Goal: Task Accomplishment & Management: Manage account settings

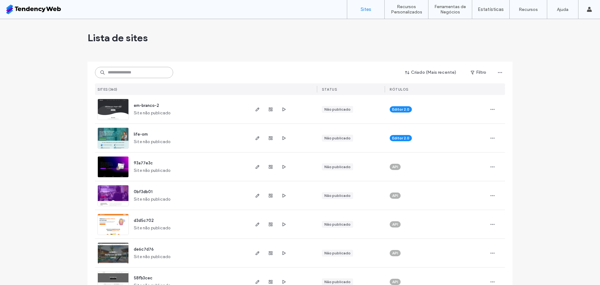
click at [140, 71] on input at bounding box center [134, 72] width 78 height 11
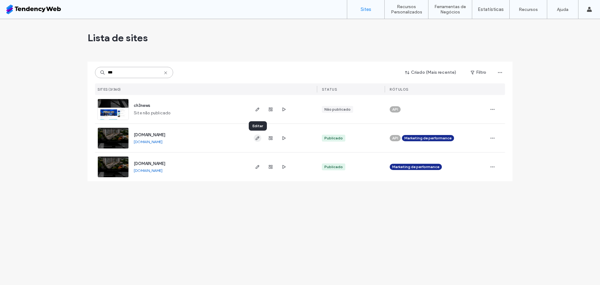
type input "***"
click at [136, 70] on input "***" at bounding box center [134, 72] width 78 height 11
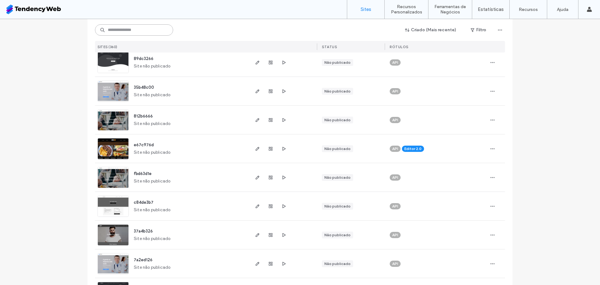
scroll to position [249, 0]
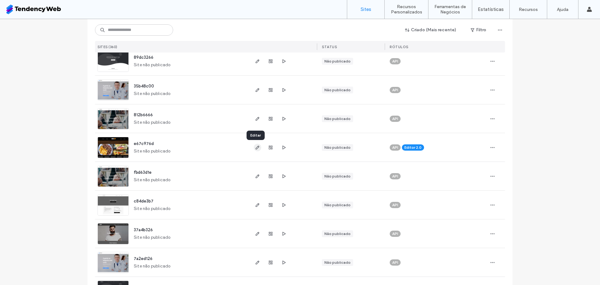
click at [254, 148] on span "button" at bounding box center [257, 147] width 7 height 7
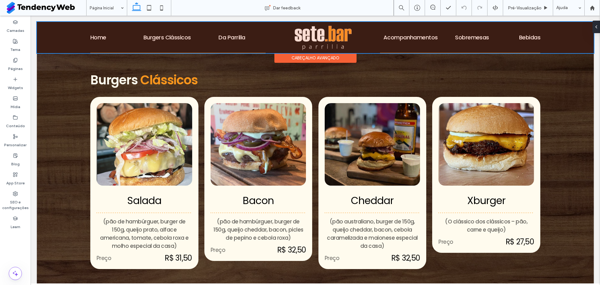
scroll to position [228, 0]
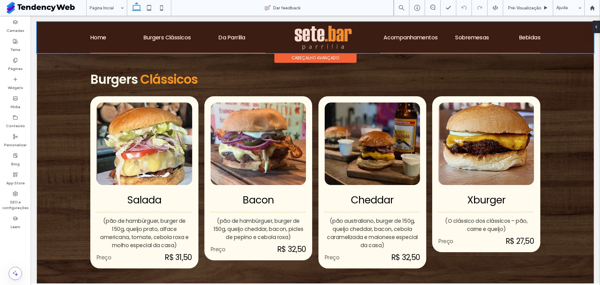
click at [151, 36] on div at bounding box center [315, 37] width 557 height 31
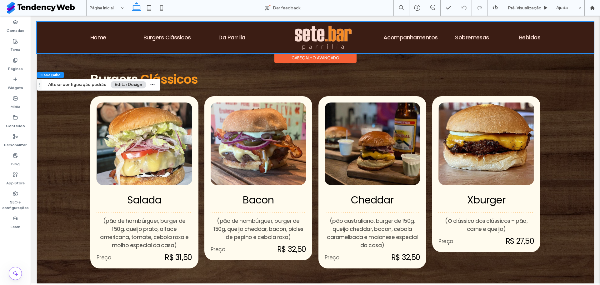
click at [151, 36] on div "Home Burgers Clássicos Da Parrilla" at bounding box center [177, 37] width 175 height 31
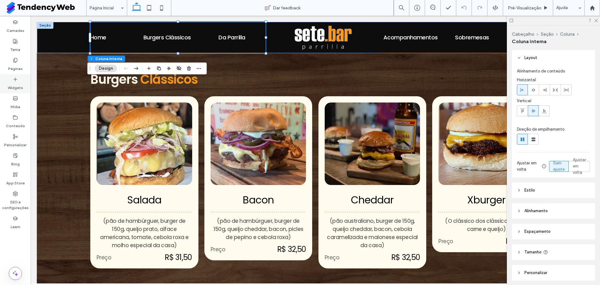
drag, startPoint x: 21, startPoint y: 76, endPoint x: 29, endPoint y: 92, distance: 17.6
click at [21, 76] on div "Widgets" at bounding box center [15, 83] width 31 height 19
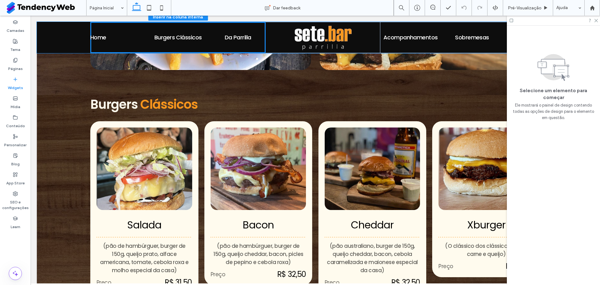
scroll to position [189, 0]
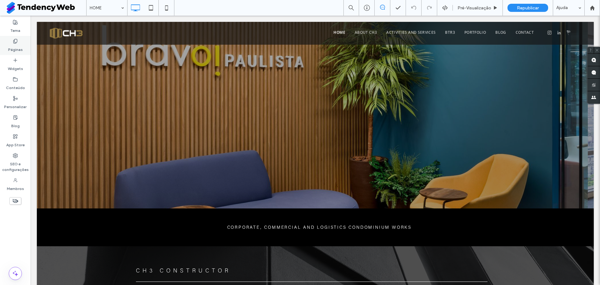
click at [12, 48] on label "Páginas" at bounding box center [15, 48] width 15 height 9
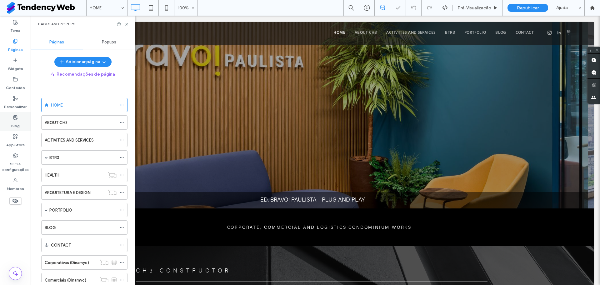
click at [19, 115] on div "Blog" at bounding box center [15, 121] width 31 height 19
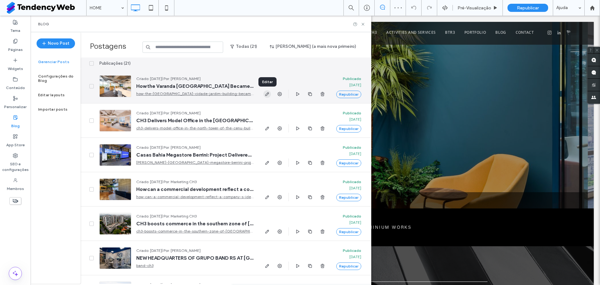
click at [264, 97] on span "button" at bounding box center [266, 93] width 7 height 7
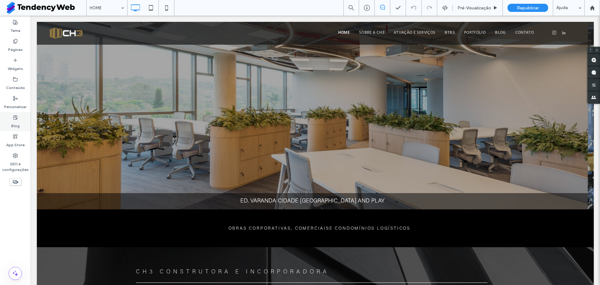
drag, startPoint x: 17, startPoint y: 119, endPoint x: 176, endPoint y: 86, distance: 161.6
click at [17, 119] on icon at bounding box center [15, 117] width 5 height 5
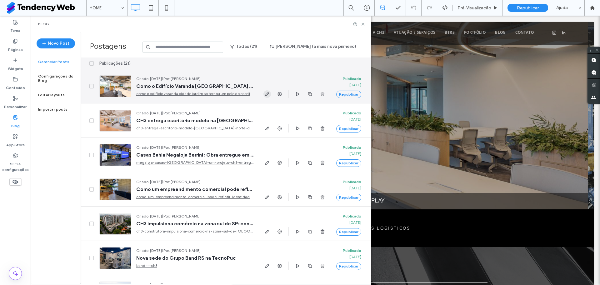
click at [266, 95] on icon "button" at bounding box center [267, 94] width 5 height 5
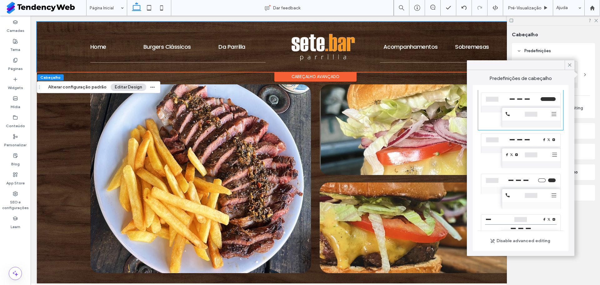
scroll to position [185, 0]
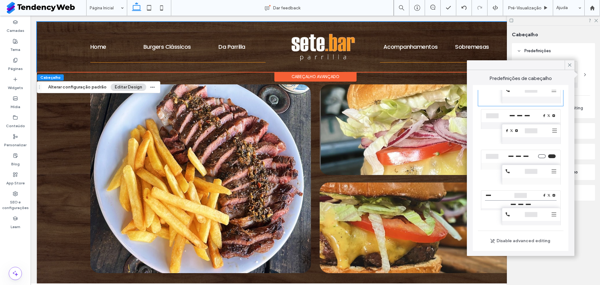
click at [515, 214] on div at bounding box center [521, 207] width 86 height 41
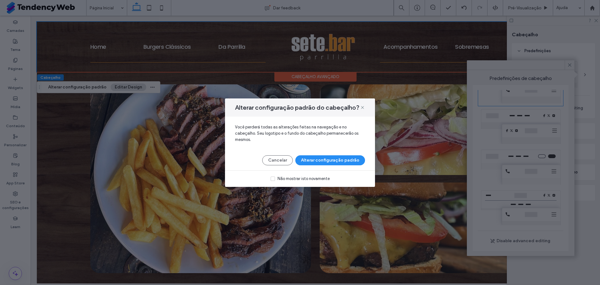
click at [572, 65] on div "Alterar configuração padrão do cabeçalho? Você perderá todas as alterações feit…" at bounding box center [300, 142] width 600 height 285
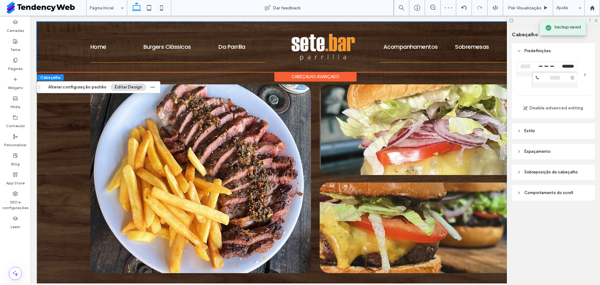
click at [535, 72] on div at bounding box center [553, 74] width 73 height 27
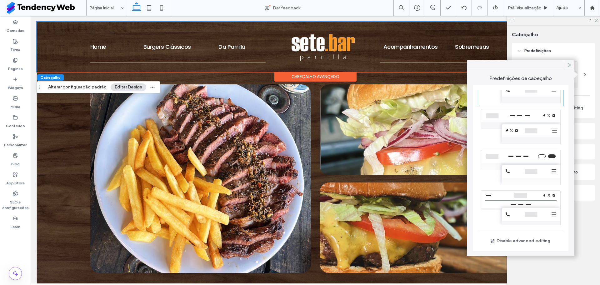
click at [513, 203] on div at bounding box center [521, 207] width 86 height 41
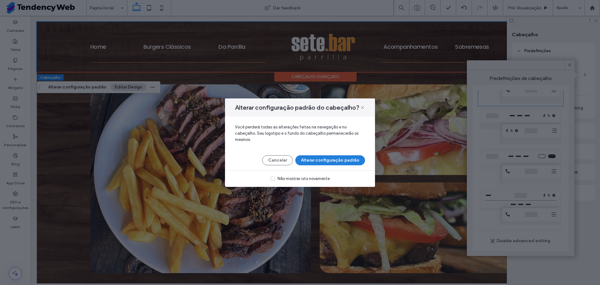
click at [325, 156] on button "Alterar configuração padrão" at bounding box center [330, 160] width 70 height 10
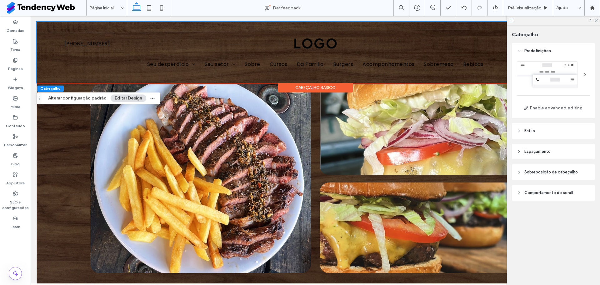
click at [581, 75] on div at bounding box center [585, 75] width 10 height 10
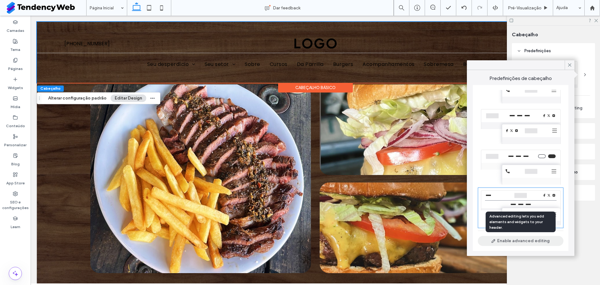
click at [507, 243] on button "Enable advanced editing" at bounding box center [521, 241] width 86 height 10
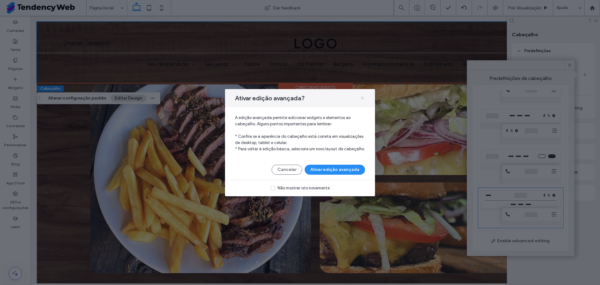
click at [362, 97] on icon at bounding box center [362, 98] width 5 height 5
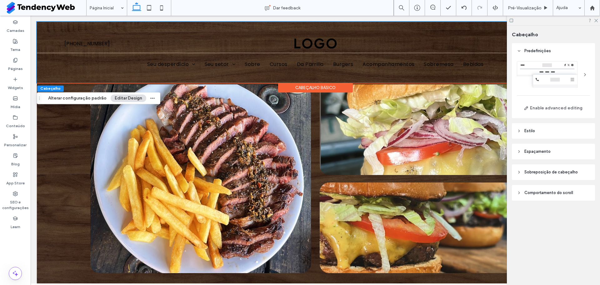
click at [552, 83] on div at bounding box center [553, 74] width 73 height 27
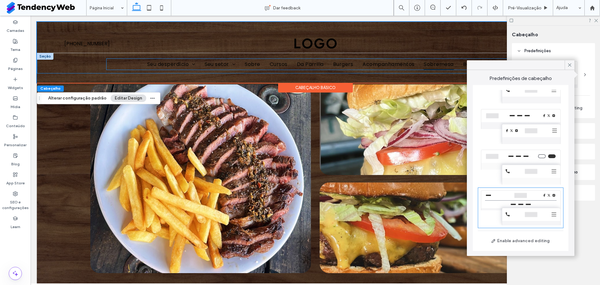
click at [419, 62] on link "Sobremesa" at bounding box center [438, 64] width 39 height 11
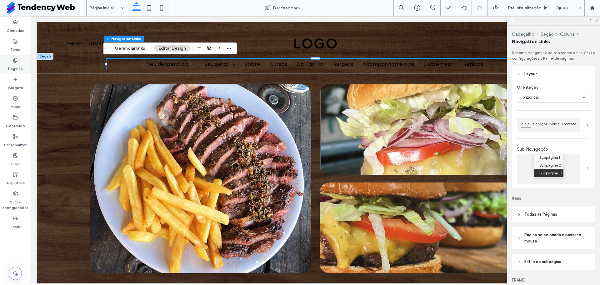
click at [18, 57] on div "Páginas" at bounding box center [15, 64] width 31 height 19
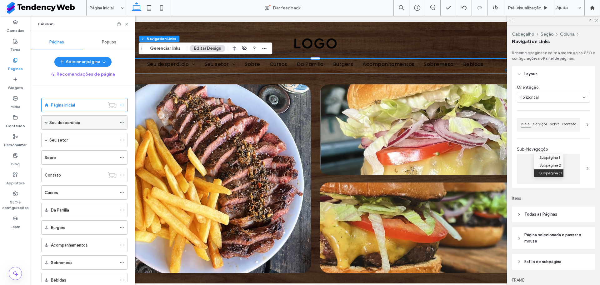
click at [122, 121] on icon at bounding box center [122, 122] width 4 height 4
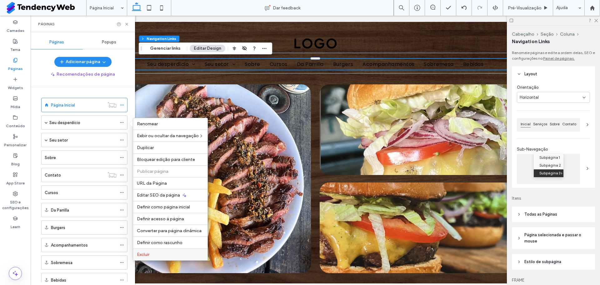
click at [147, 252] on span "Excluir" at bounding box center [143, 254] width 12 height 5
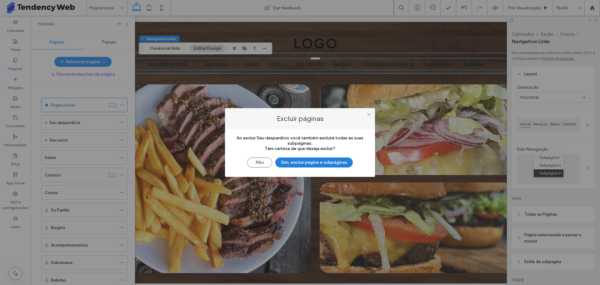
click at [308, 158] on button "Sim, excluir página e subpáginas" at bounding box center [313, 162] width 77 height 10
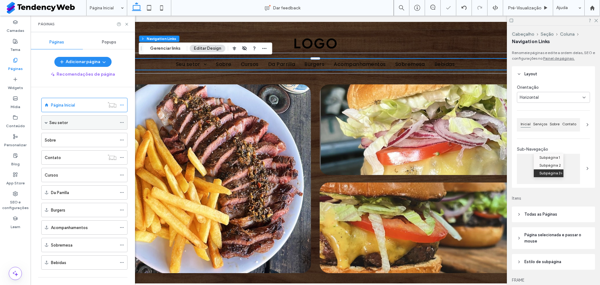
click at [122, 121] on icon at bounding box center [122, 122] width 4 height 4
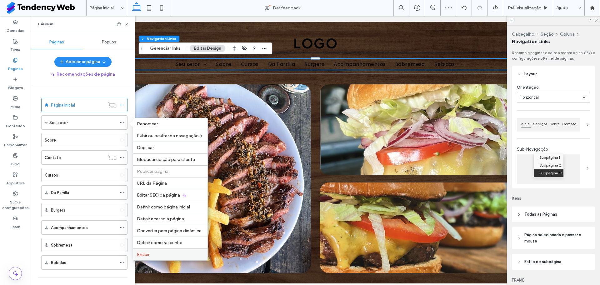
click at [165, 254] on label "Excluir" at bounding box center [170, 254] width 67 height 5
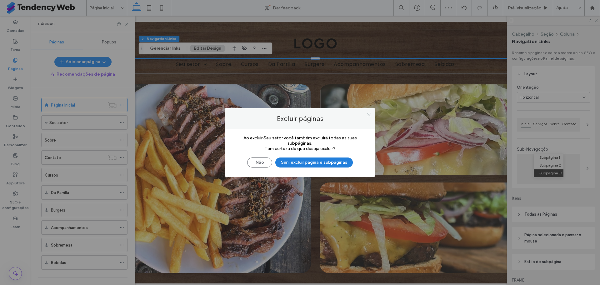
click at [295, 161] on button "Sim, excluir página e subpáginas" at bounding box center [313, 162] width 77 height 10
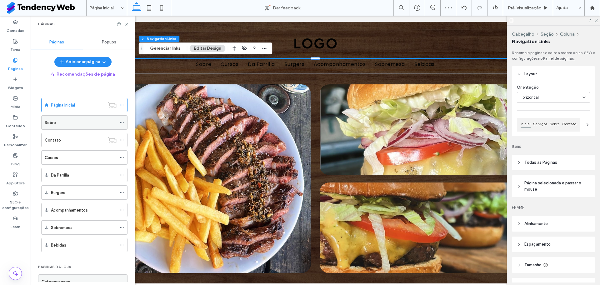
click at [98, 121] on div "Sobre" at bounding box center [81, 122] width 72 height 7
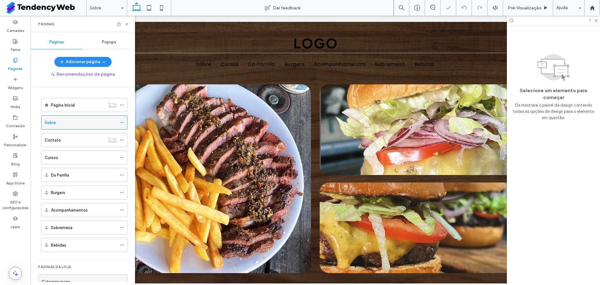
click at [126, 125] on div at bounding box center [123, 122] width 7 height 9
click at [123, 123] on icon at bounding box center [122, 122] width 4 height 4
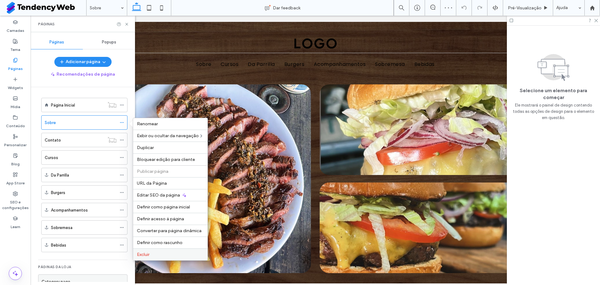
click at [147, 257] on span "Excluir" at bounding box center [143, 254] width 12 height 5
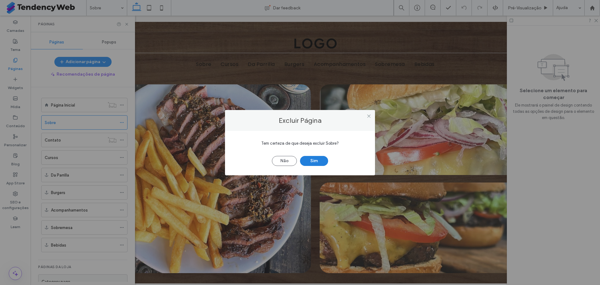
click at [322, 158] on button "Sim" at bounding box center [314, 161] width 28 height 10
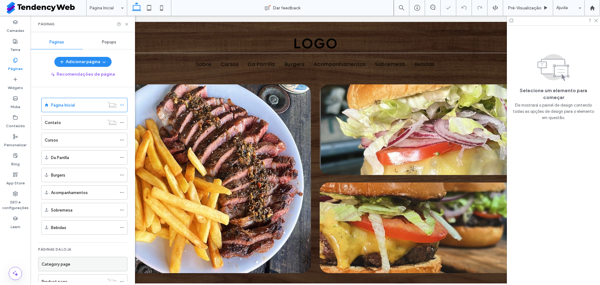
click at [90, 123] on div "Contato" at bounding box center [75, 122] width 60 height 7
click at [121, 122] on use at bounding box center [121, 122] width 3 height 1
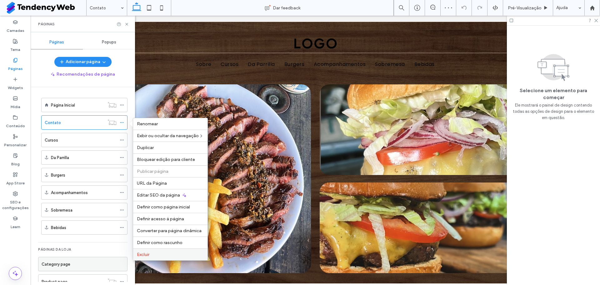
click at [180, 255] on label "Excluir" at bounding box center [170, 254] width 67 height 5
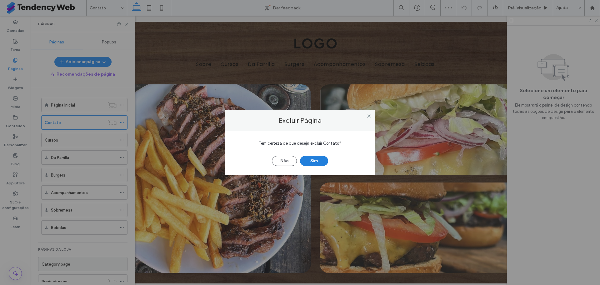
click at [325, 161] on button "Sim" at bounding box center [314, 161] width 28 height 10
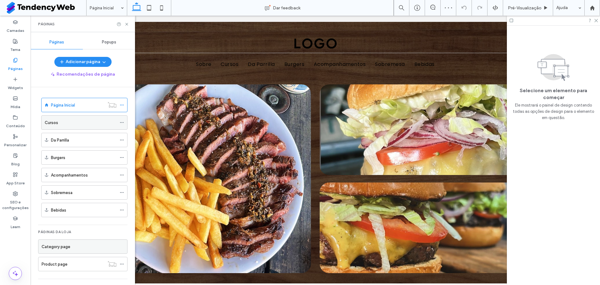
click at [123, 121] on icon at bounding box center [122, 122] width 4 height 4
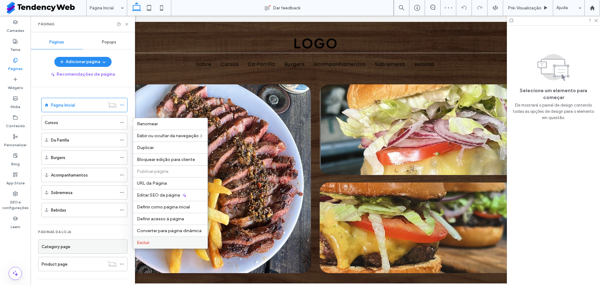
click at [156, 246] on div "Excluir" at bounding box center [170, 242] width 74 height 12
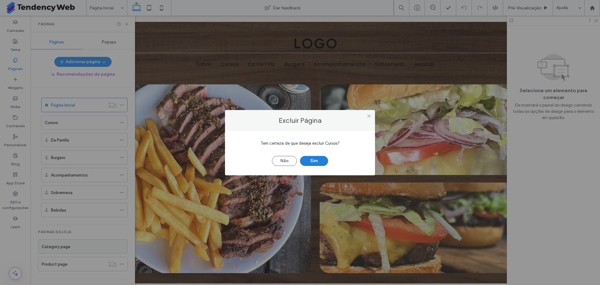
click at [304, 161] on button "Sim" at bounding box center [314, 161] width 28 height 10
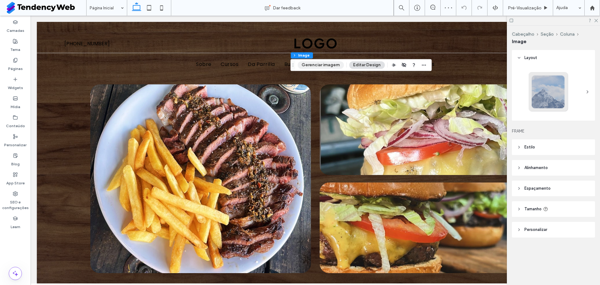
click at [307, 64] on button "Gerenciar imagem" at bounding box center [320, 64] width 46 height 7
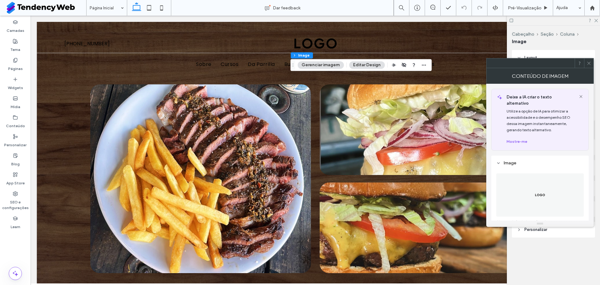
click at [535, 179] on img at bounding box center [539, 194] width 11 height 43
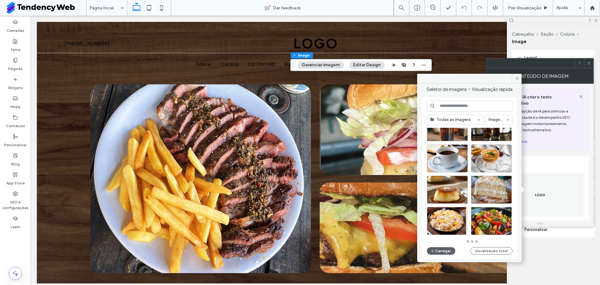
scroll to position [274, 0]
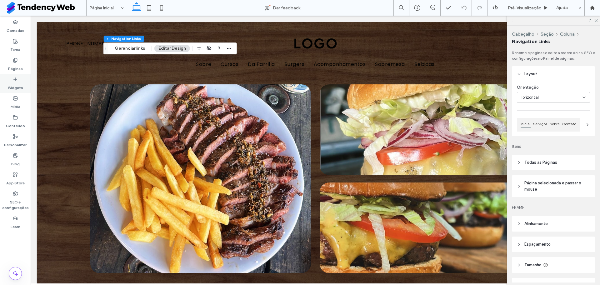
click at [12, 78] on div "Widgets" at bounding box center [15, 83] width 31 height 19
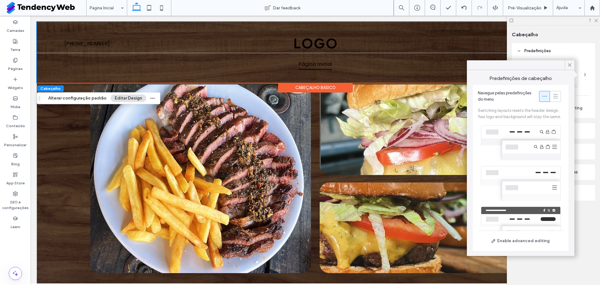
scroll to position [185, 0]
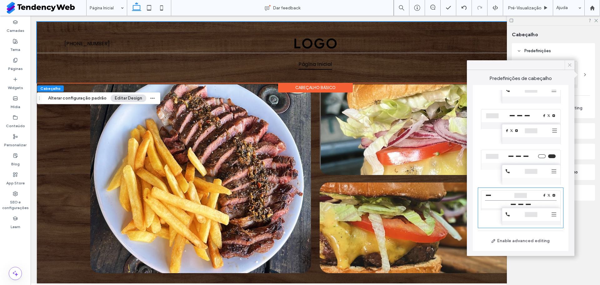
click at [565, 62] on div at bounding box center [569, 64] width 10 height 9
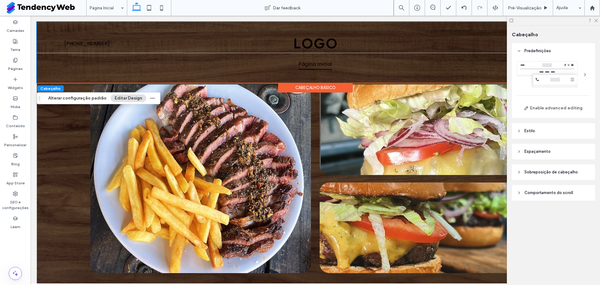
click at [539, 131] on header "Estilo" at bounding box center [553, 131] width 83 height 16
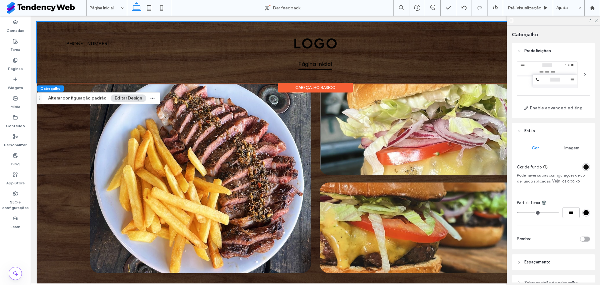
scroll to position [54, 0]
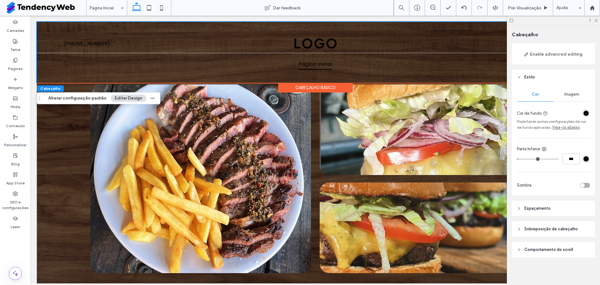
click at [547, 252] on span "Comportamento do scroll" at bounding box center [548, 249] width 49 height 6
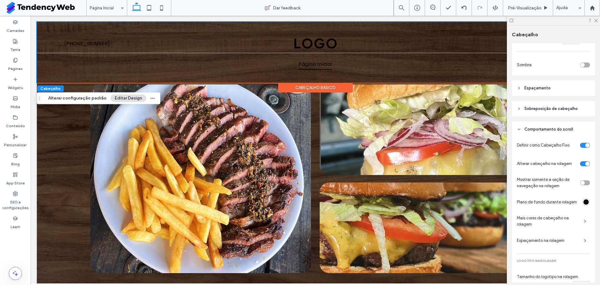
scroll to position [236, 0]
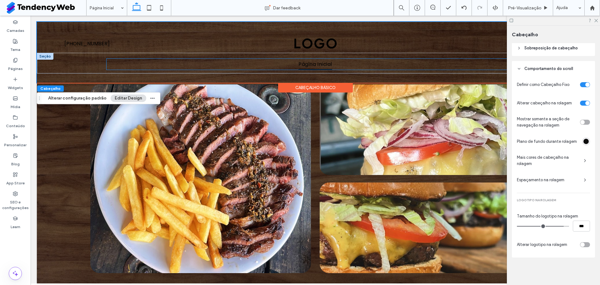
click at [445, 60] on ul "Página Inicial" at bounding box center [315, 64] width 418 height 11
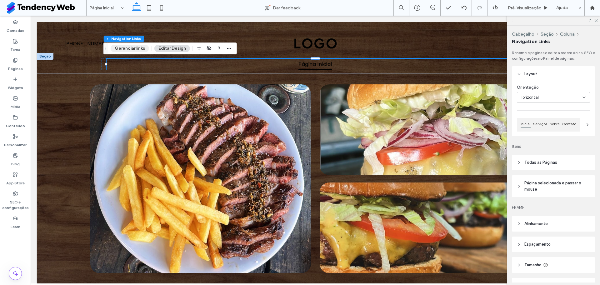
click at [128, 48] on button "Gerenciar links" at bounding box center [130, 48] width 38 height 7
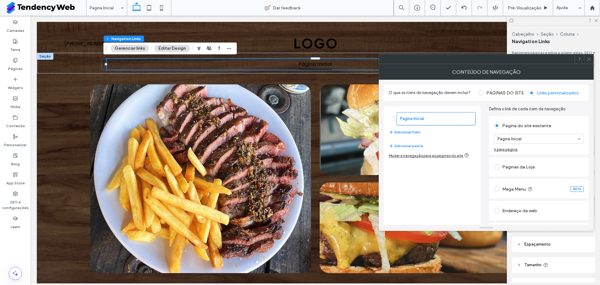
click at [503, 91] on label "PÁGINAS DO SITE" at bounding box center [504, 92] width 37 height 5
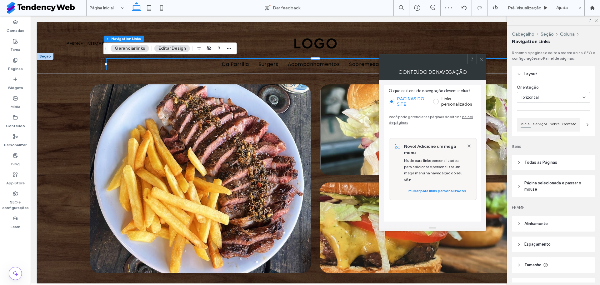
click at [483, 58] on icon at bounding box center [481, 59] width 5 height 5
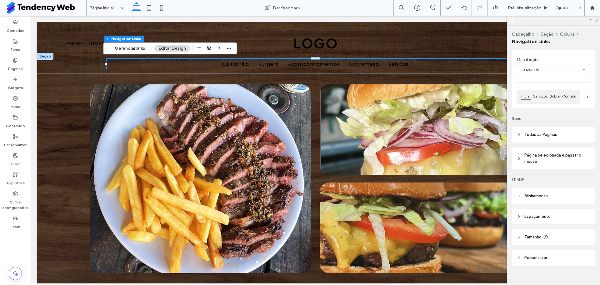
scroll to position [28, 0]
click at [537, 133] on span "Todas as Páginas" at bounding box center [540, 134] width 33 height 6
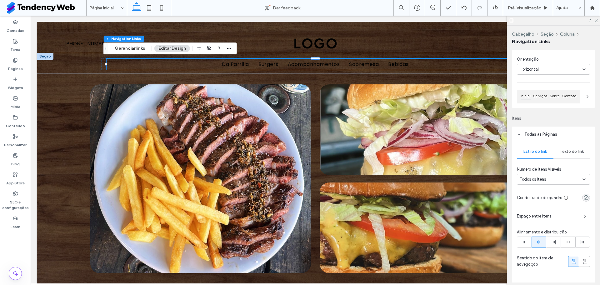
click at [564, 154] on div "Texto do link" at bounding box center [571, 152] width 37 height 14
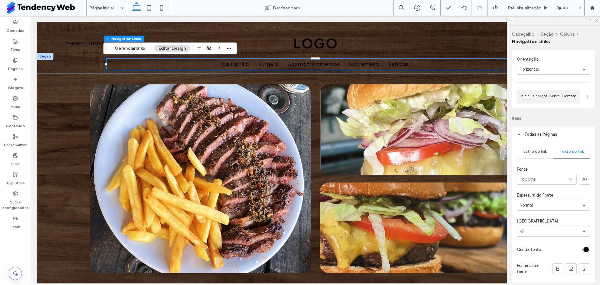
click at [577, 230] on input at bounding box center [550, 231] width 63 height 5
click at [536, 222] on div "18" at bounding box center [551, 216] width 68 height 11
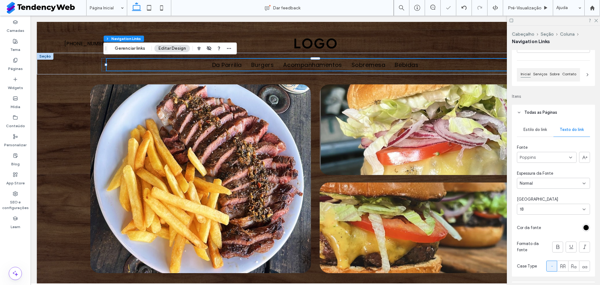
click at [583, 226] on div "rgb(0, 0, 0)" at bounding box center [585, 227] width 5 height 5
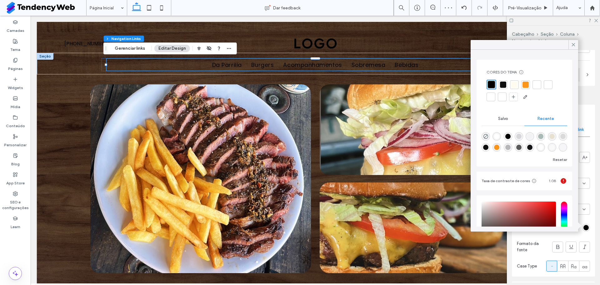
click at [498, 135] on div "rgba(255, 255, 255, 1)" at bounding box center [496, 136] width 5 height 5
type input "*******"
click at [580, 221] on div "Estilo do link Texto do link Fonte Poppins Espessura da Fonte Normal Tamanho da…" at bounding box center [553, 198] width 83 height 156
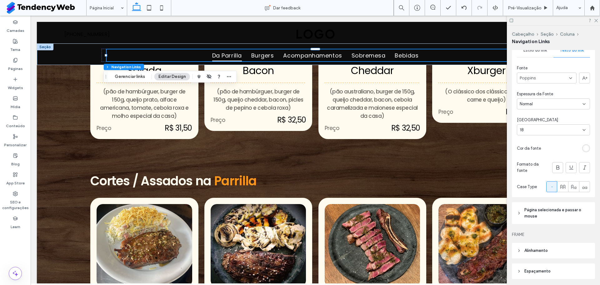
scroll to position [133, 0]
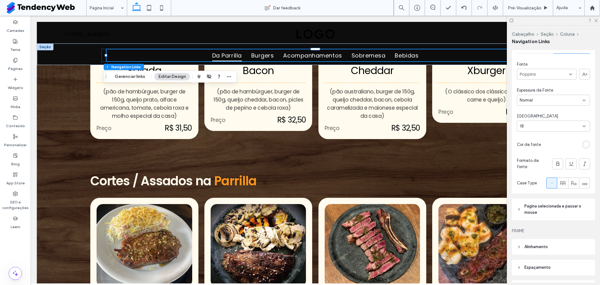
click at [552, 211] on span "Página selecionada e passar o mouse" at bounding box center [555, 209] width 62 height 12
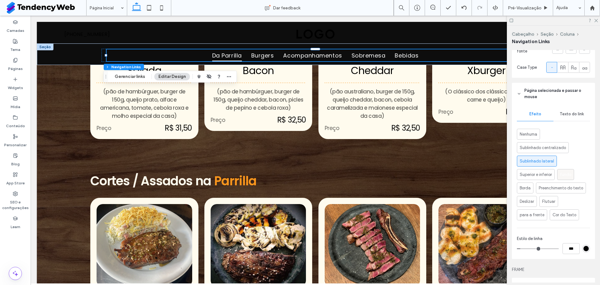
scroll to position [249, 0]
click at [564, 112] on span "Texto do link" at bounding box center [571, 113] width 24 height 5
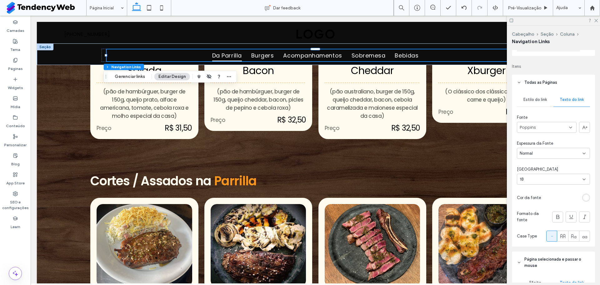
scroll to position [79, 0]
click at [538, 98] on span "Estilo do link" at bounding box center [534, 100] width 23 height 5
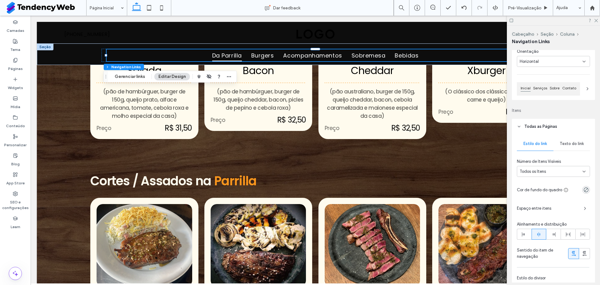
scroll to position [0, 0]
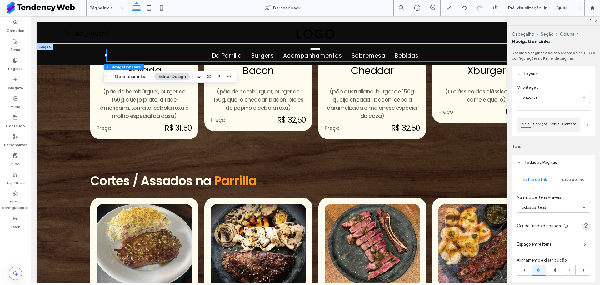
click at [545, 118] on div "Inicial Serviços Sobre Contato" at bounding box center [548, 124] width 63 height 13
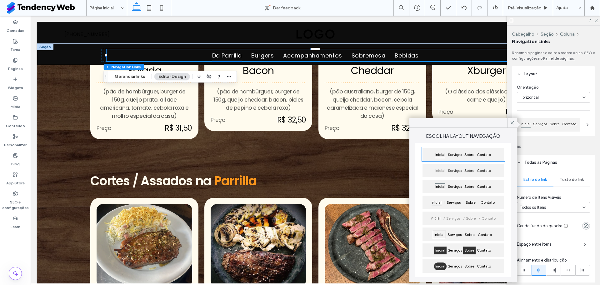
click at [463, 246] on span "Sobre" at bounding box center [469, 250] width 12 height 8
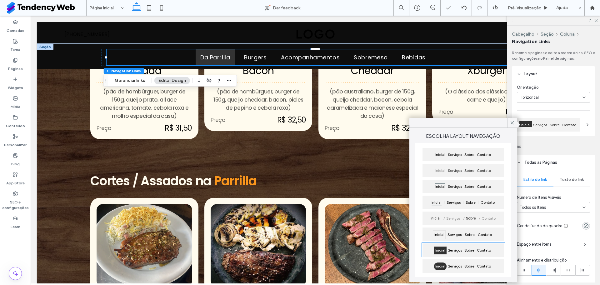
click at [469, 222] on span "Sobre" at bounding box center [470, 219] width 12 height 8
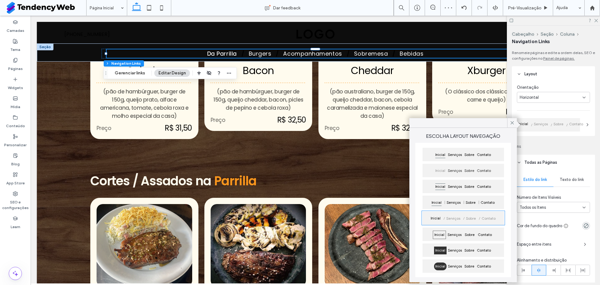
click at [463, 199] on div "Serviços" at bounding box center [454, 204] width 19 height 10
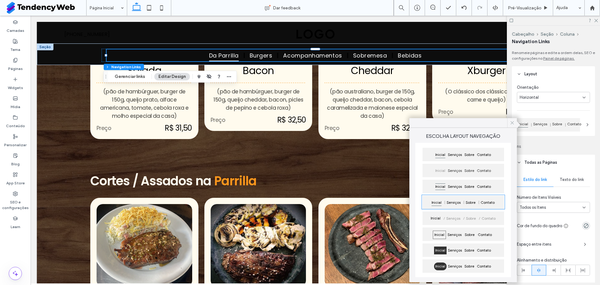
click at [514, 121] on icon at bounding box center [512, 123] width 6 height 6
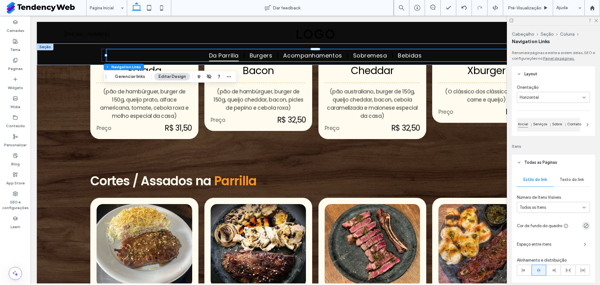
click at [571, 170] on div "Estilo do link Texto do link Número de Itens Visíveis Todos os Itens Cor de fun…" at bounding box center [553, 261] width 83 height 182
click at [570, 177] on span "Texto do link" at bounding box center [571, 179] width 24 height 5
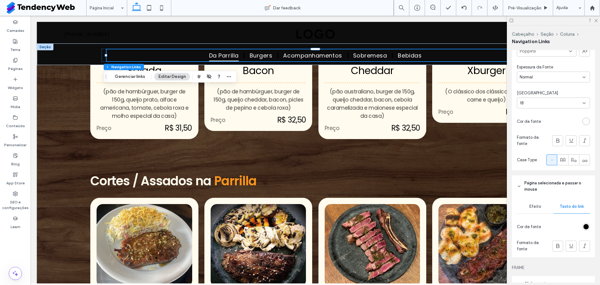
scroll to position [157, 0]
click at [583, 223] on div "rgb(0, 0, 0)" at bounding box center [585, 225] width 5 height 5
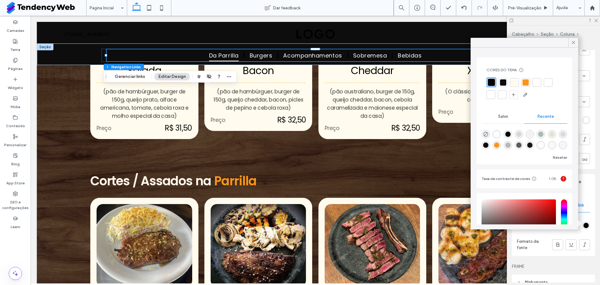
click at [526, 85] on div at bounding box center [525, 82] width 6 height 6
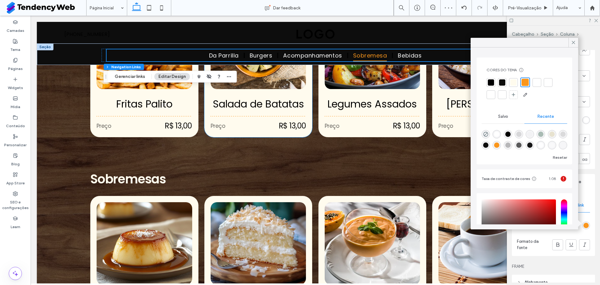
scroll to position [750, 0]
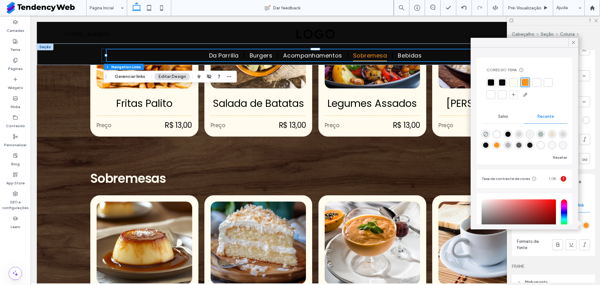
click at [588, 191] on header "Página selecionada e passar o mouse" at bounding box center [553, 185] width 83 height 22
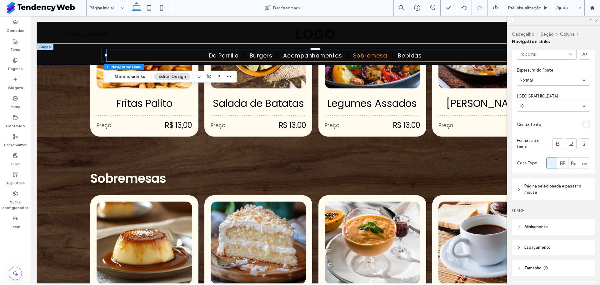
scroll to position [0, 0]
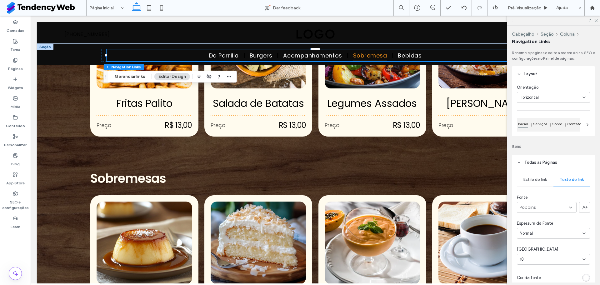
click at [555, 115] on div "Orientação Horizontal Inicial Serviços Sobre Contato" at bounding box center [553, 109] width 83 height 54
click at [555, 116] on div "Orientação Horizontal Inicial Serviços Sobre Contato" at bounding box center [553, 109] width 83 height 54
click at [552, 125] on span "Sobre" at bounding box center [557, 124] width 12 height 6
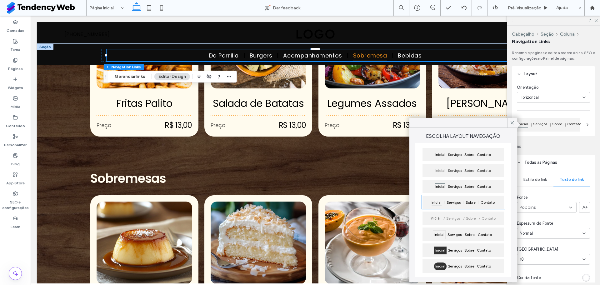
click at [464, 152] on span "Sobre" at bounding box center [469, 155] width 12 height 8
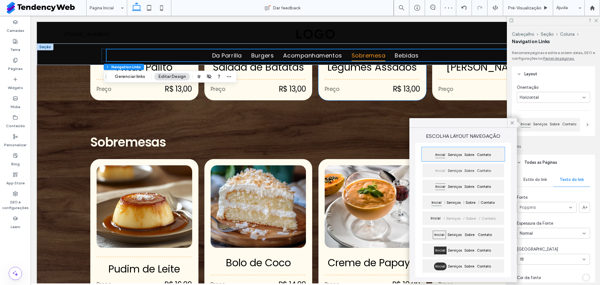
scroll to position [789, 0]
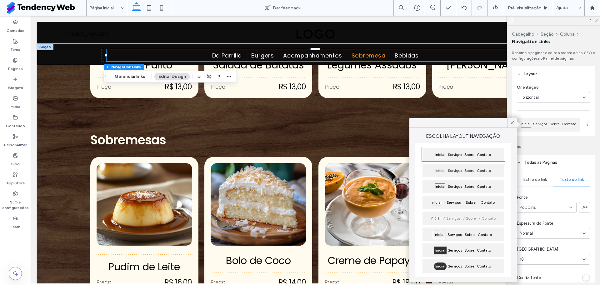
click at [551, 154] on div "Renomeie páginas e edite a ordem delas, SEO e configurações no Painel de página…" at bounding box center [555, 166] width 87 height 232
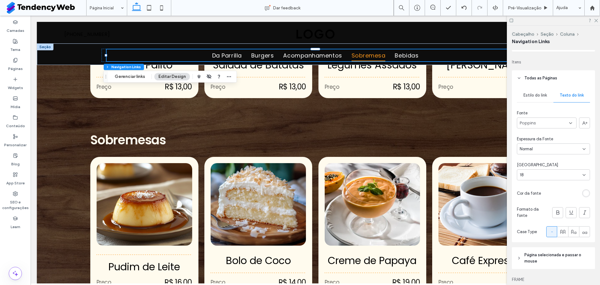
scroll to position [116, 0]
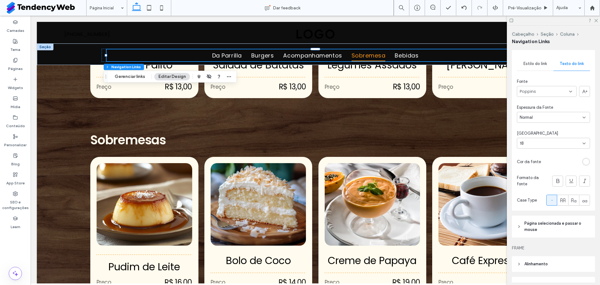
click at [551, 226] on span "Página selecionada e passar o mouse" at bounding box center [555, 226] width 62 height 12
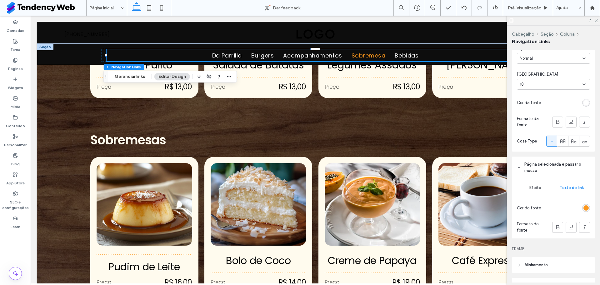
scroll to position [182, 0]
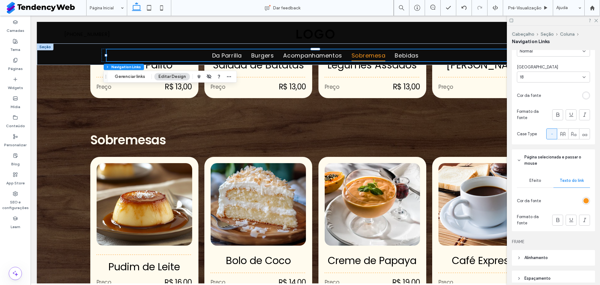
click at [536, 178] on span "Efeito" at bounding box center [535, 180] width 12 height 5
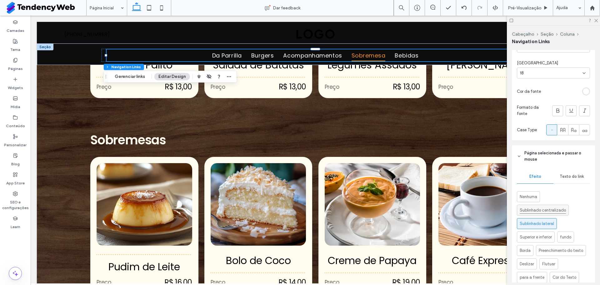
scroll to position [187, 0]
click at [554, 211] on span "Sublinhado centralizado" at bounding box center [542, 209] width 46 height 7
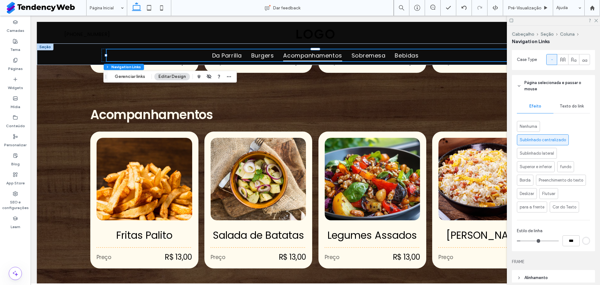
scroll to position [257, 0]
click at [582, 243] on div "rgb(255, 255, 255)" at bounding box center [586, 240] width 8 height 8
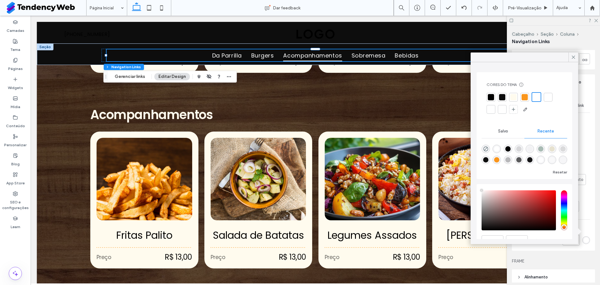
click at [521, 98] on div at bounding box center [524, 103] width 76 height 22
click at [521, 98] on div at bounding box center [524, 97] width 6 height 6
click at [591, 191] on div "Renomeie páginas e edite a ordem delas, SEO e configurações no Painel de página…" at bounding box center [555, 166] width 87 height 232
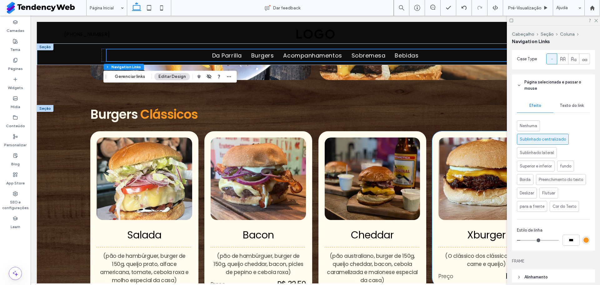
scroll to position [193, 0]
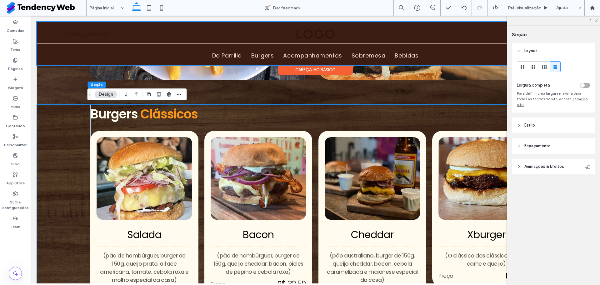
click at [301, 32] on div at bounding box center [315, 43] width 557 height 43
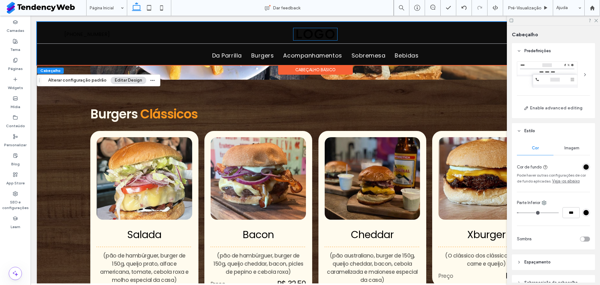
scroll to position [35, 0]
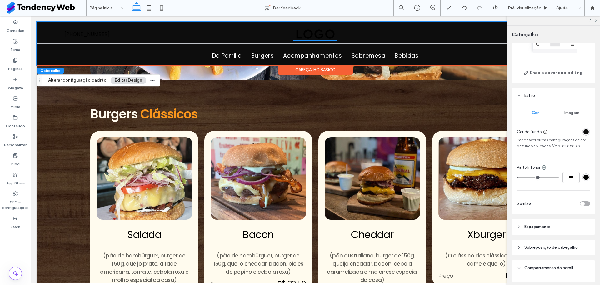
click at [301, 32] on img at bounding box center [314, 34] width 39 height 11
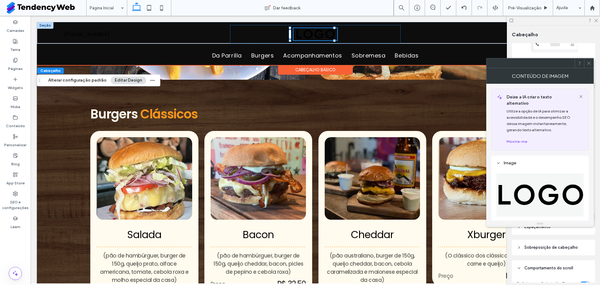
scroll to position [0, 0]
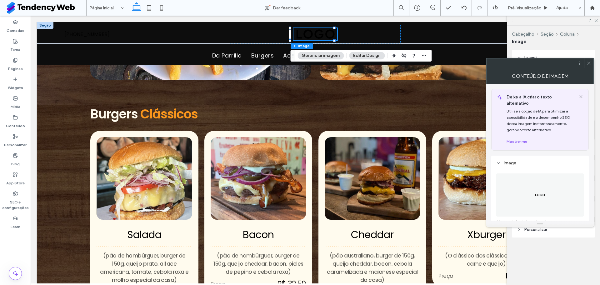
click at [556, 197] on figure at bounding box center [539, 194] width 87 height 43
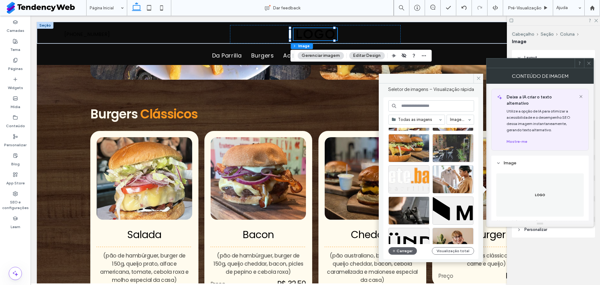
scroll to position [566, 0]
click at [410, 181] on div "Escolher" at bounding box center [408, 179] width 41 height 28
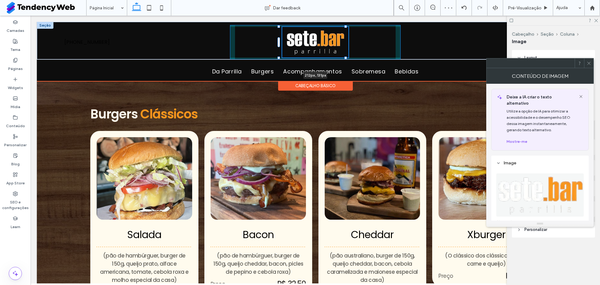
drag, startPoint x: 334, startPoint y: 46, endPoint x: 346, endPoint y: 51, distance: 13.2
click at [346, 51] on div "212px , 131px 555-555-555" at bounding box center [315, 40] width 557 height 37
type input "***"
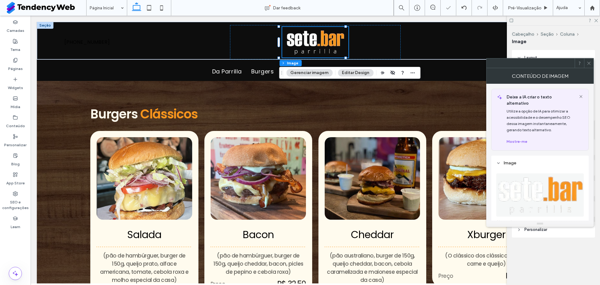
click at [588, 64] on icon at bounding box center [588, 63] width 5 height 5
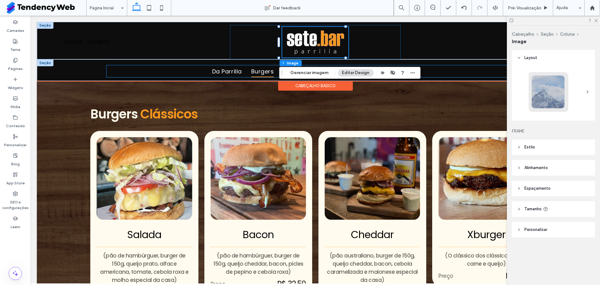
click at [267, 71] on span "Burgers" at bounding box center [262, 71] width 23 height 12
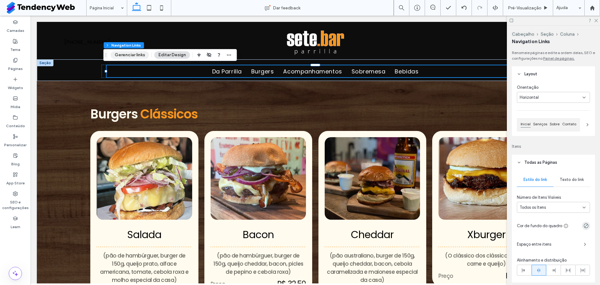
click at [134, 53] on button "Gerenciar links" at bounding box center [130, 54] width 38 height 7
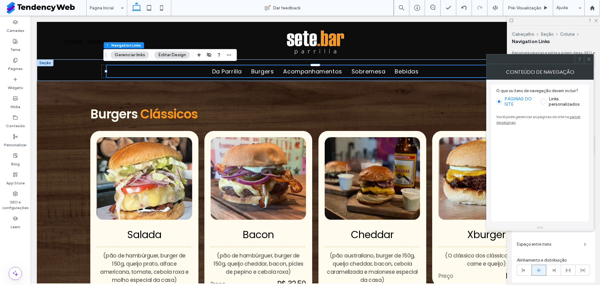
click at [587, 57] on icon at bounding box center [588, 59] width 5 height 5
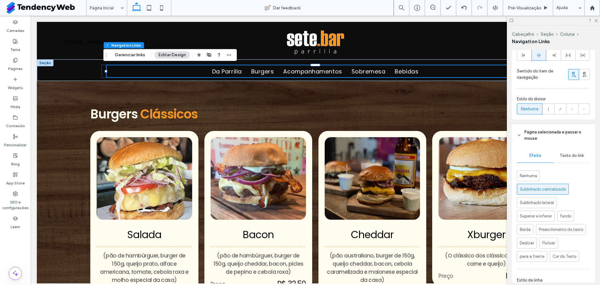
scroll to position [0, 0]
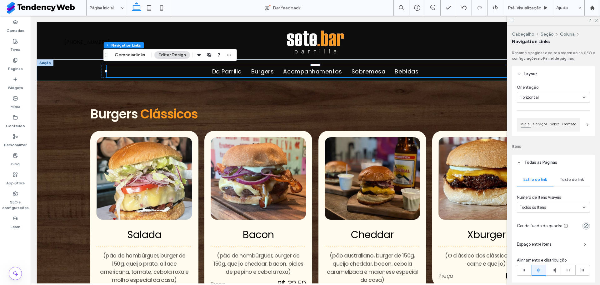
click at [558, 120] on div "Inicial Serviços Sobre Contato" at bounding box center [548, 124] width 63 height 13
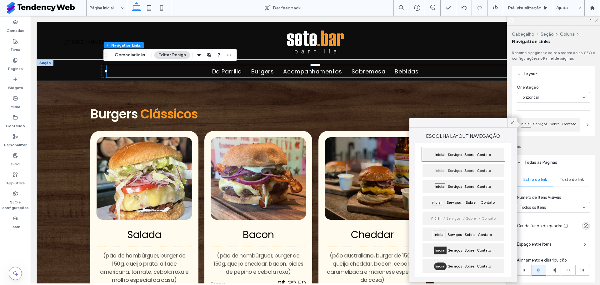
click at [552, 104] on div "Orientação Horizontal Inicial Serviços Sobre Contato" at bounding box center [553, 109] width 83 height 54
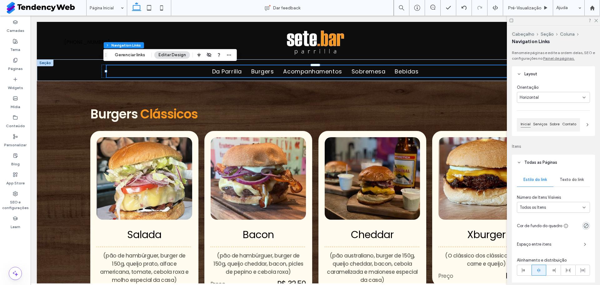
click at [555, 100] on div "Horizontal" at bounding box center [550, 97] width 63 height 6
click at [130, 57] on div "Cabeçalho Seção Coluna Navigation Links Gerenciar links Editar Design" at bounding box center [169, 55] width 133 height 12
click at [130, 57] on button "Gerenciar links" at bounding box center [130, 54] width 38 height 7
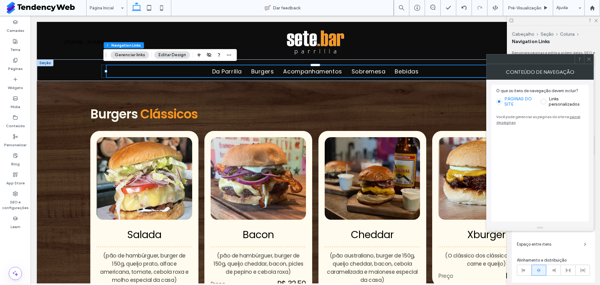
click at [588, 57] on icon at bounding box center [588, 59] width 5 height 5
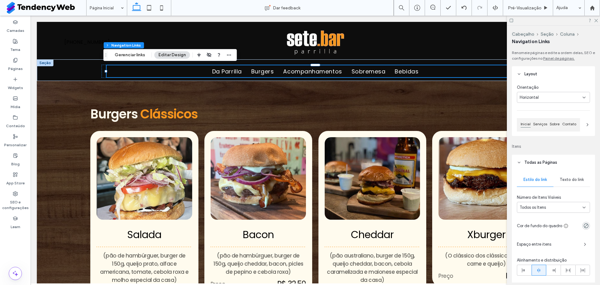
click at [536, 97] on span "Horizontal" at bounding box center [528, 97] width 19 height 6
click at [536, 117] on div "Vertical" at bounding box center [551, 119] width 68 height 11
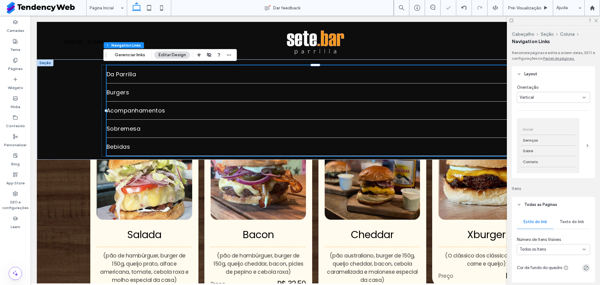
click at [535, 97] on div "Vertical" at bounding box center [550, 97] width 63 height 6
click at [534, 112] on div "Horizontal" at bounding box center [551, 108] width 68 height 11
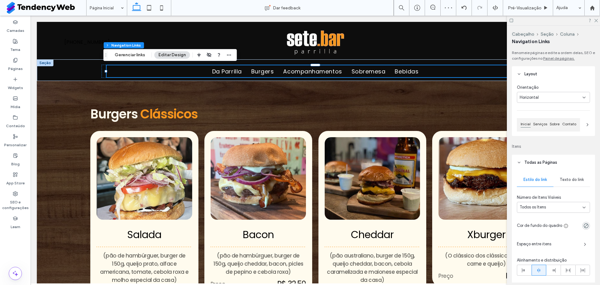
type input "*"
type input "***"
click at [538, 127] on span "Serviços" at bounding box center [540, 124] width 17 height 6
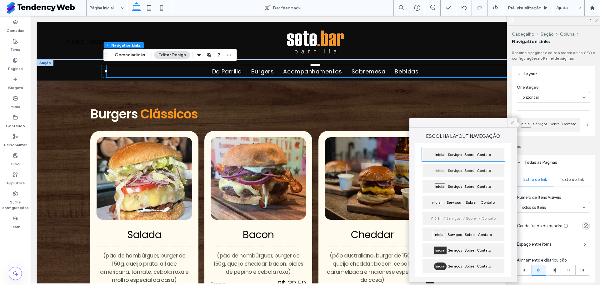
click at [515, 122] on div at bounding box center [512, 122] width 10 height 9
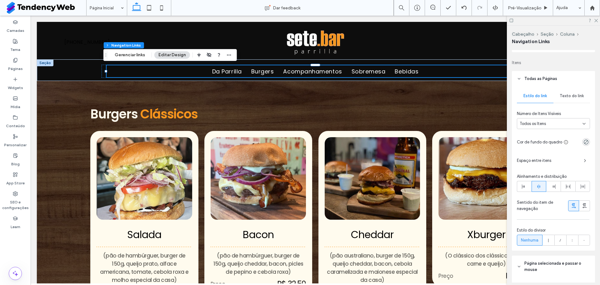
scroll to position [85, 0]
click at [532, 125] on span "Todos os Itens" at bounding box center [532, 123] width 26 height 6
click at [548, 159] on span "Espaço entre itens" at bounding box center [548, 159] width 62 height 6
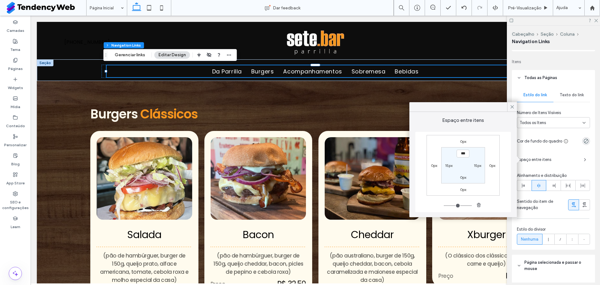
click at [478, 166] on label "15px" at bounding box center [476, 165] width 7 height 5
type input "**"
click at [478, 166] on input "****" at bounding box center [477, 165] width 13 height 8
type input "**"
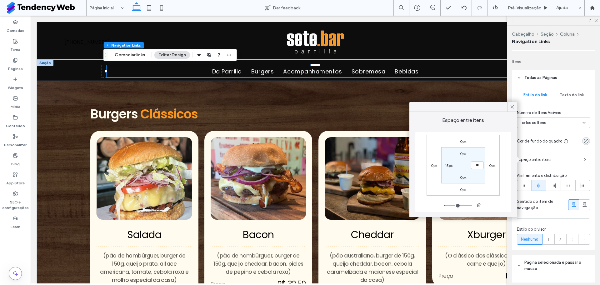
type input "**"
type input "****"
click at [449, 163] on label "15px" at bounding box center [448, 165] width 7 height 5
type input "**"
click at [449, 163] on input "****" at bounding box center [448, 165] width 13 height 8
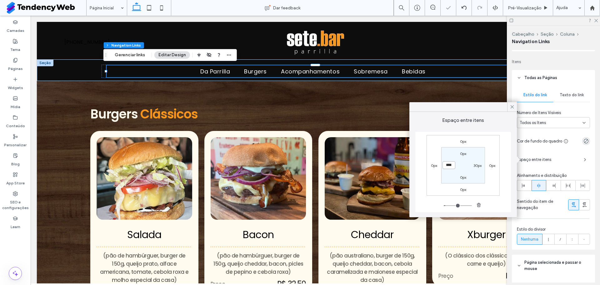
click at [449, 163] on input "****" at bounding box center [448, 165] width 13 height 8
type input "**"
type input "****"
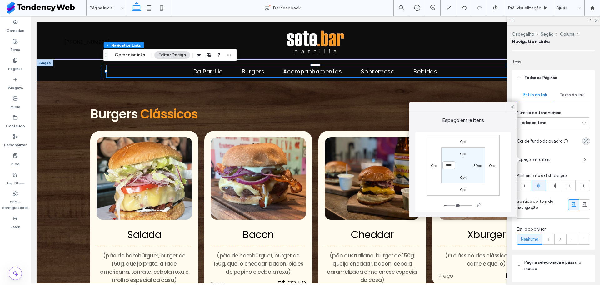
click at [516, 104] on div at bounding box center [512, 106] width 10 height 9
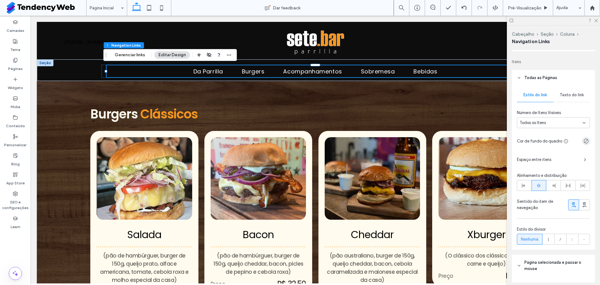
click at [510, 86] on div "Cabeçalho Seção Coluna Navigation Links Renomeie páginas e edite a ordem delas,…" at bounding box center [553, 155] width 93 height 259
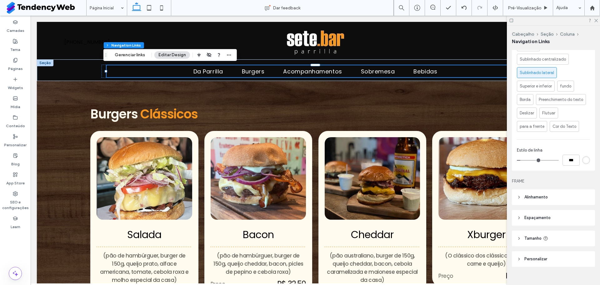
scroll to position [354, 0]
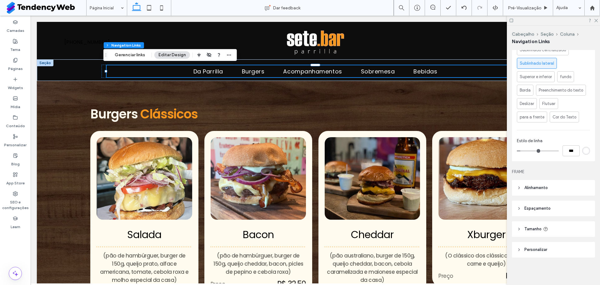
click at [546, 204] on header "Espaçamento" at bounding box center [553, 209] width 83 height 16
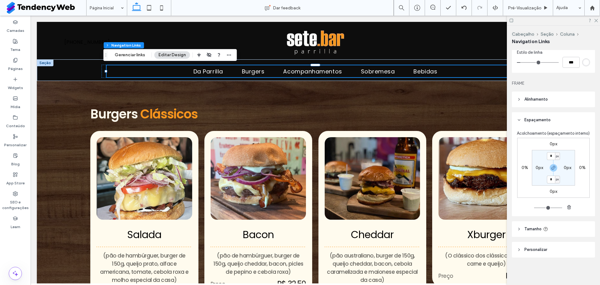
scroll to position [449, 0]
click at [552, 253] on header "Personalizar" at bounding box center [553, 250] width 83 height 16
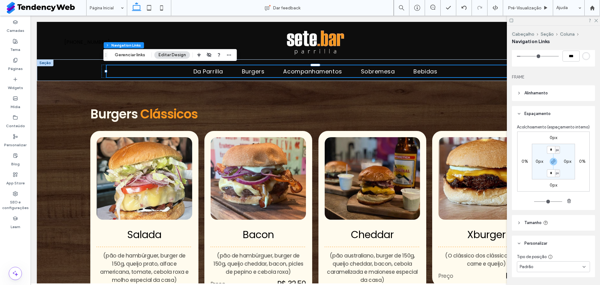
scroll to position [475, 0]
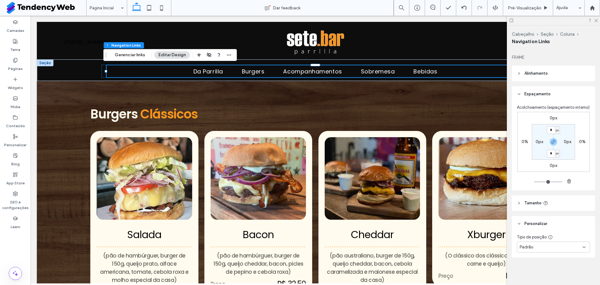
click at [548, 243] on div "Padrão" at bounding box center [553, 246] width 73 height 11
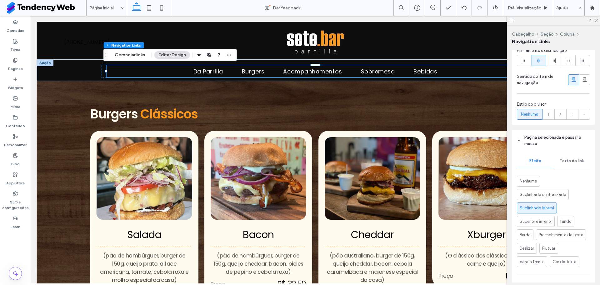
scroll to position [210, 0]
click at [559, 263] on span "Cor do Texto" at bounding box center [564, 261] width 24 height 6
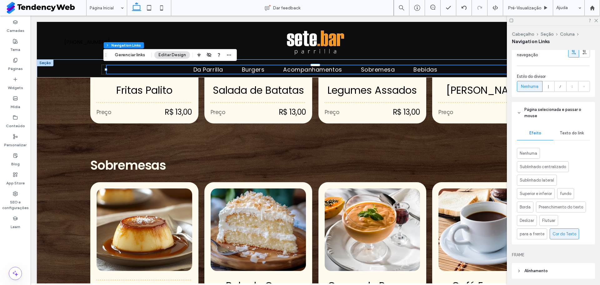
scroll to position [238, 0]
click at [575, 132] on span "Texto do link" at bounding box center [571, 132] width 24 height 5
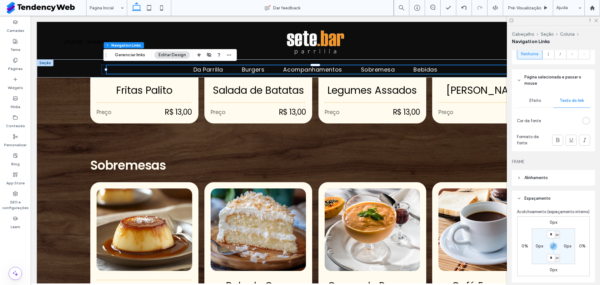
scroll to position [269, 0]
click at [583, 121] on div "rgb(255, 255, 255)" at bounding box center [585, 121] width 5 height 5
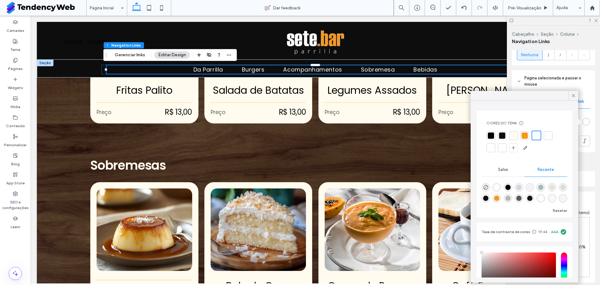
click at [524, 131] on div at bounding box center [524, 135] width 9 height 9
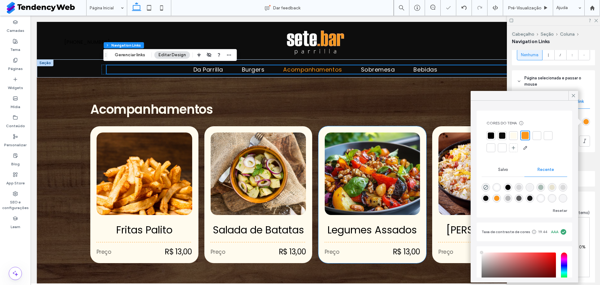
scroll to position [619, 0]
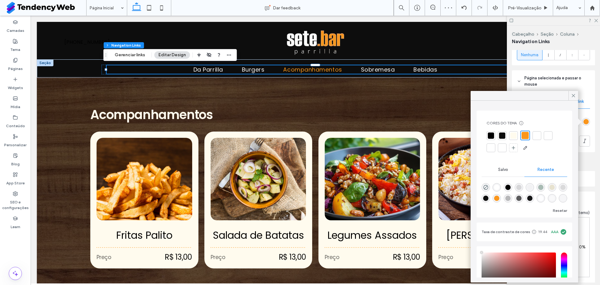
click at [591, 116] on div "Renomeie páginas e edite a ordem delas, SEO e configurações no Painel de página…" at bounding box center [555, 166] width 87 height 232
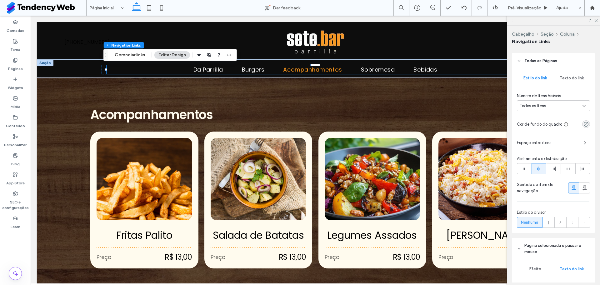
scroll to position [101, 0]
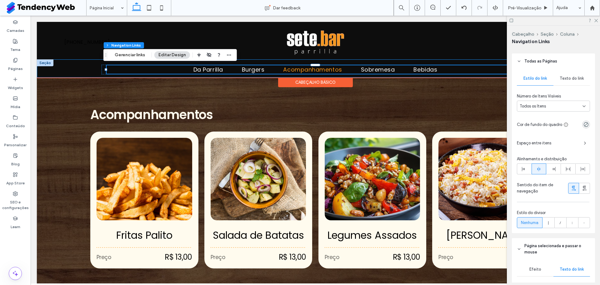
click at [395, 64] on div "Da Parrilla Burgers Acompanhamentos Sobremesa Bebidas" at bounding box center [315, 69] width 450 height 18
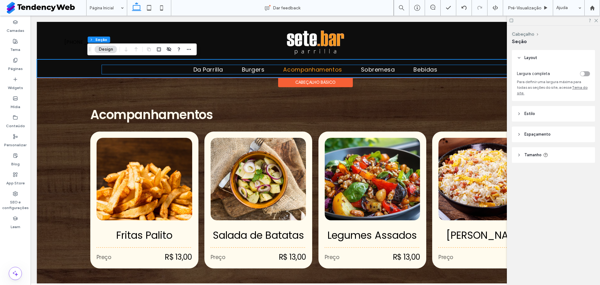
click at [102, 71] on div "Da Parrilla Burgers Acompanhamentos Sobremesa Bebidas" at bounding box center [316, 70] width 428 height 10
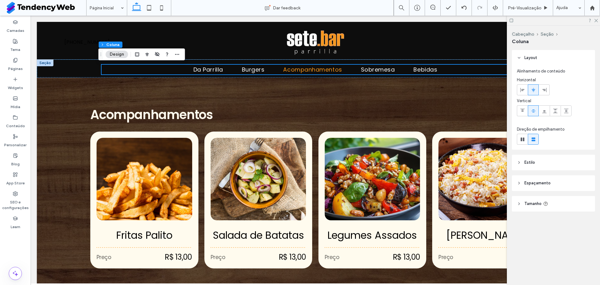
click at [533, 166] on header "Estilo" at bounding box center [553, 163] width 83 height 16
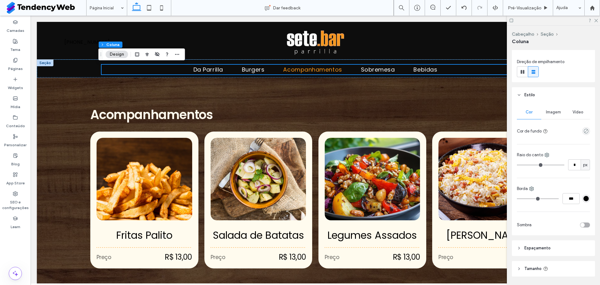
scroll to position [87, 0]
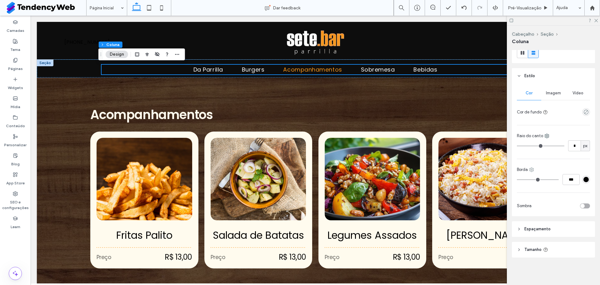
click at [530, 169] on icon at bounding box center [531, 169] width 5 height 5
click at [539, 206] on span at bounding box center [537, 207] width 7 height 7
click at [564, 180] on input "***" at bounding box center [570, 179] width 17 height 11
type input "*"
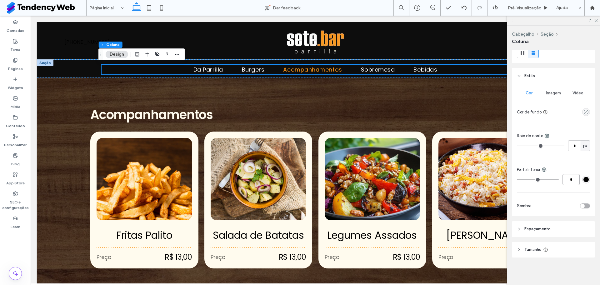
type input "*"
type input "***"
click at [587, 180] on div "Cor Imagem Vídeo Cor de fundo Raio do canto * px Parte Inferior *** Sombra" at bounding box center [553, 150] width 83 height 132
click at [585, 179] on div "#000000" at bounding box center [586, 180] width 8 height 8
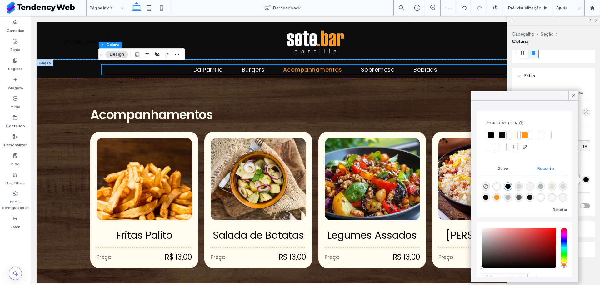
click at [528, 136] on div at bounding box center [524, 135] width 9 height 9
click at [580, 194] on div "Cor Imagem Vídeo Cor de fundo Raio do canto * px Parte Inferior *** Sombra" at bounding box center [553, 150] width 83 height 132
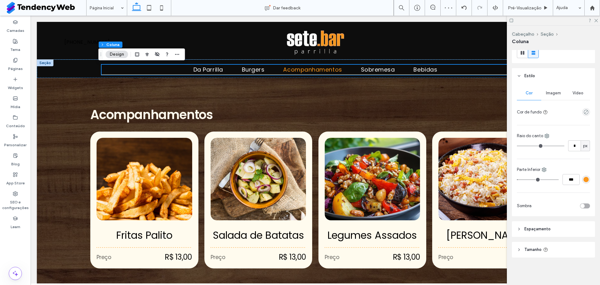
click at [525, 235] on header "Espaçamento" at bounding box center [553, 229] width 83 height 16
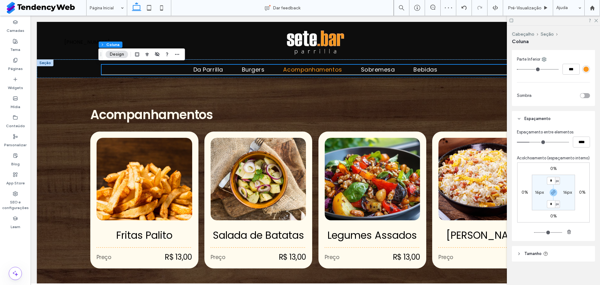
scroll to position [199, 0]
click at [550, 183] on input "*" at bounding box center [551, 179] width 8 height 8
type input "**"
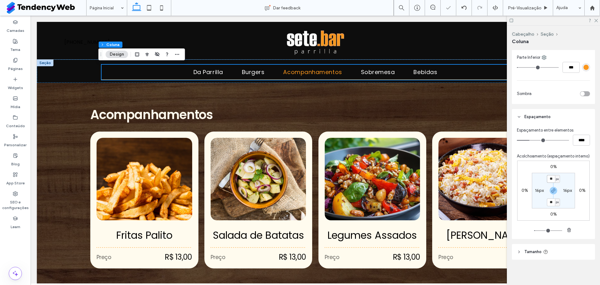
click at [549, 183] on input "**" at bounding box center [551, 179] width 8 height 8
type input "**"
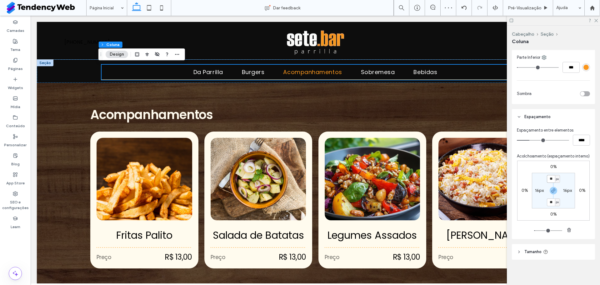
type input "**"
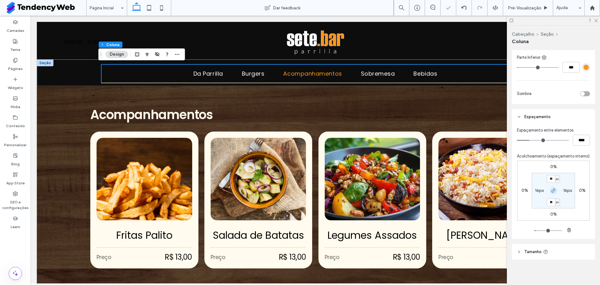
click at [551, 193] on icon "button" at bounding box center [553, 190] width 5 height 5
click at [547, 183] on input "**" at bounding box center [551, 179] width 8 height 8
type input "*"
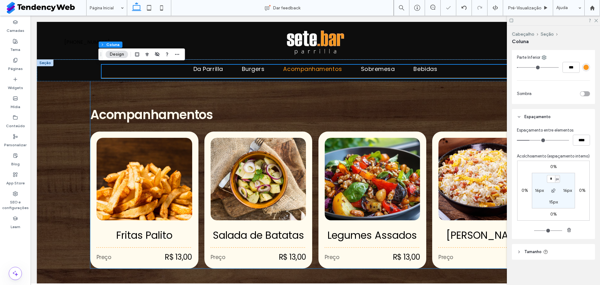
click at [301, 103] on div "Acompanhamentos Fritas Palito Preço R$ 13,00 Salada de Batatas Preço R$ 13,00 L…" at bounding box center [315, 174] width 450 height 188
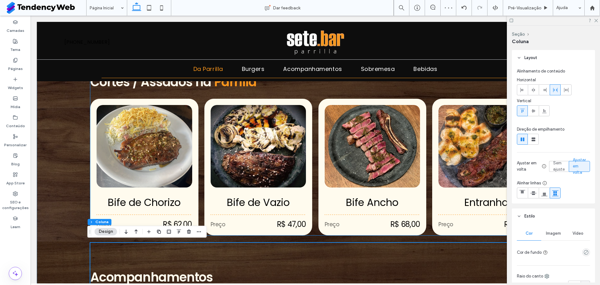
scroll to position [454, 0]
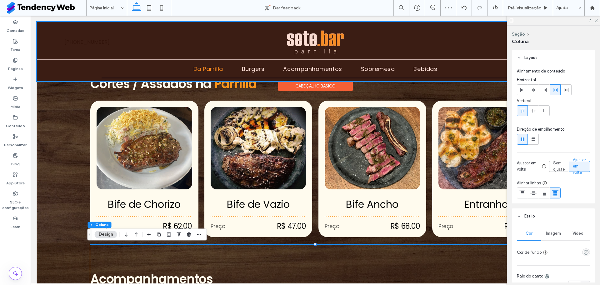
click at [159, 64] on div at bounding box center [315, 51] width 557 height 59
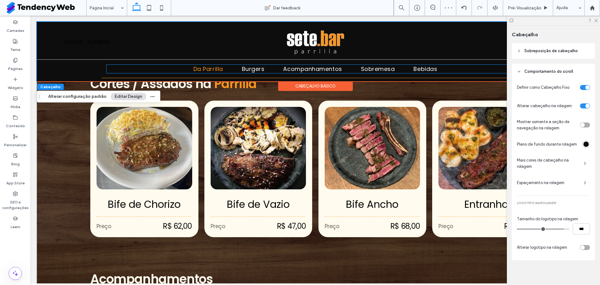
scroll to position [236, 0]
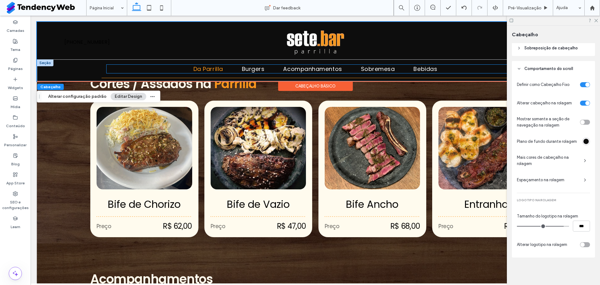
click at [159, 66] on ul "Da Parrilla Burgers Acompanhamentos Sobremesa Bebidas" at bounding box center [315, 69] width 418 height 8
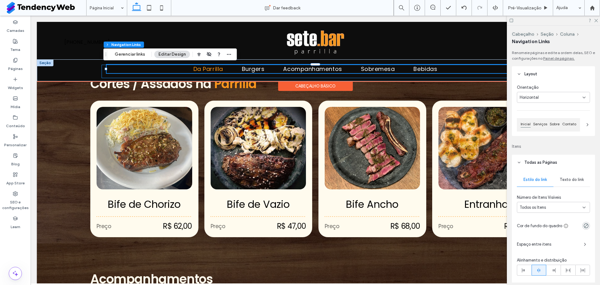
click at [102, 71] on div "Da Parrilla Burgers Acompanhamentos Sobremesa Bebidas" at bounding box center [316, 71] width 428 height 13
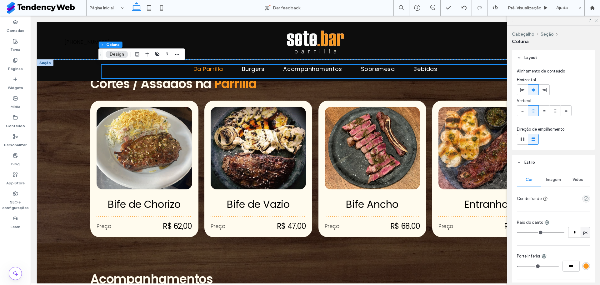
click at [597, 19] on use at bounding box center [595, 20] width 3 height 3
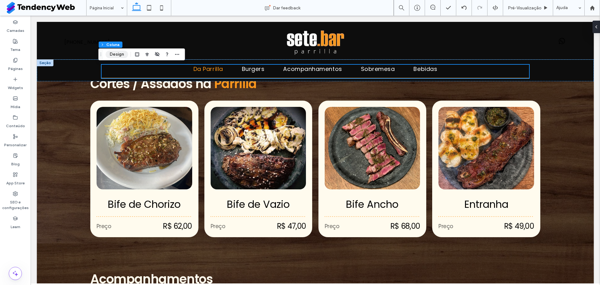
click at [116, 51] on button "Design" at bounding box center [117, 54] width 22 height 7
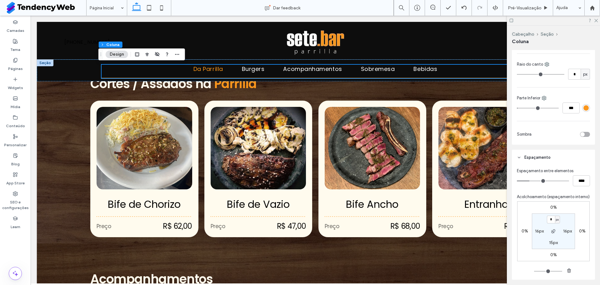
scroll to position [161, 0]
click at [537, 231] on label "16px" at bounding box center [539, 227] width 9 height 5
type input "**"
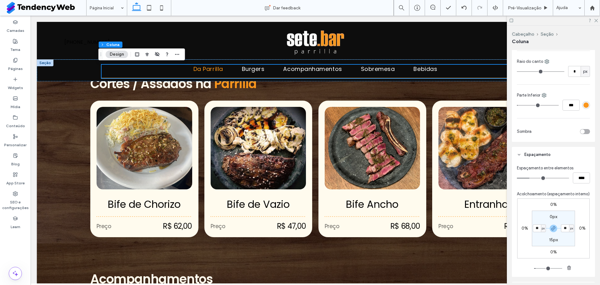
type input "**"
type input "*"
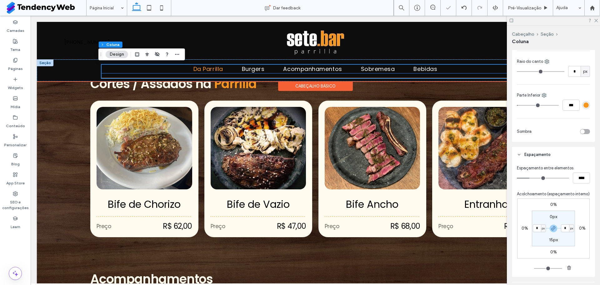
click at [184, 69] on link "Da Parrilla" at bounding box center [208, 69] width 48 height 8
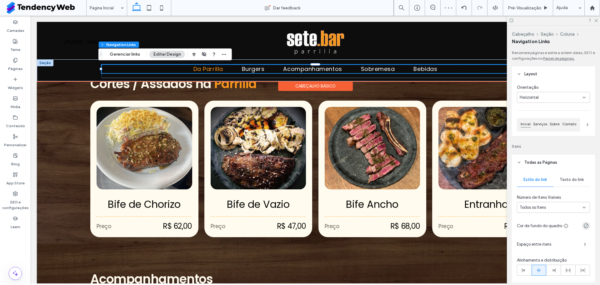
click at [102, 68] on ul "Da Parrilla Burgers Acompanhamentos Sobremesa Bebidas" at bounding box center [316, 69] width 428 height 8
click at [102, 69] on ul "Da Parrilla Burgers Acompanhamentos Sobremesa Bebidas" at bounding box center [316, 69] width 428 height 8
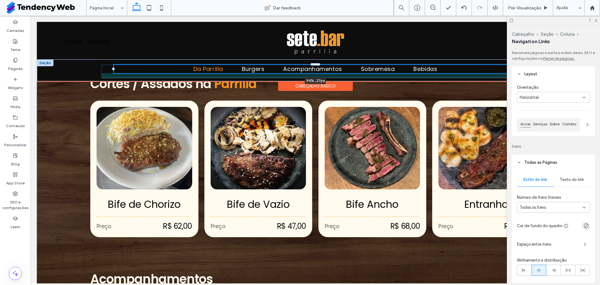
drag, startPoint x: 98, startPoint y: 69, endPoint x: 131, endPoint y: 63, distance: 33.2
click at [131, 63] on div "Da Parrilla Burgers Acompanhamentos Sobremesa Bebidas 94% , 27px" at bounding box center [315, 71] width 450 height 22
type input "**"
type input "****"
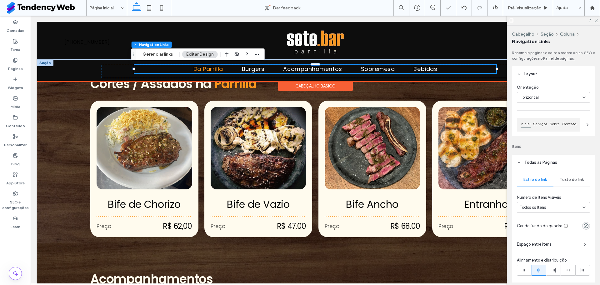
click at [116, 64] on div "Da Parrilla Burgers Acompanhamentos Sobremesa Bebidas 85% , 27px" at bounding box center [315, 71] width 450 height 22
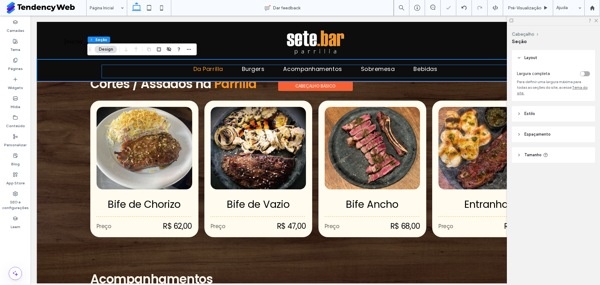
click at [114, 70] on div "Da Parrilla Burgers Acompanhamentos Sobremesa Bebidas" at bounding box center [316, 71] width 428 height 13
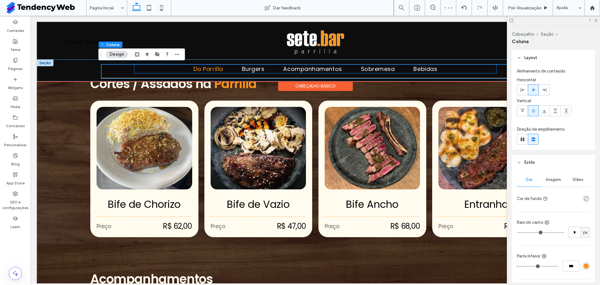
click at [176, 70] on ul "Da Parrilla Burgers Acompanhamentos Sobremesa Bebidas" at bounding box center [315, 69] width 362 height 8
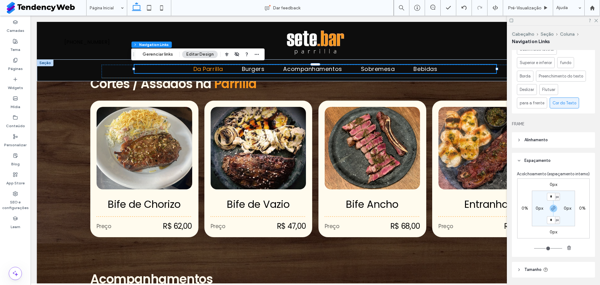
scroll to position [369, 0]
click at [563, 139] on header "Alinhamento" at bounding box center [553, 140] width 83 height 16
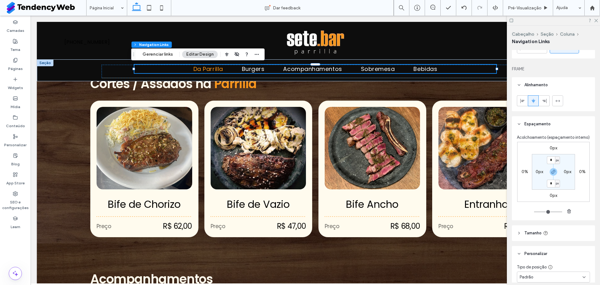
scroll to position [459, 0]
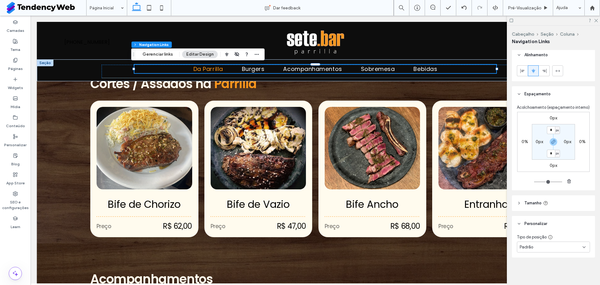
click at [539, 196] on header "Tamanho" at bounding box center [553, 203] width 83 height 16
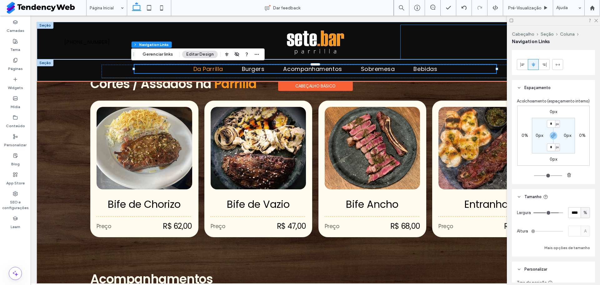
click at [406, 53] on div at bounding box center [485, 42] width 171 height 34
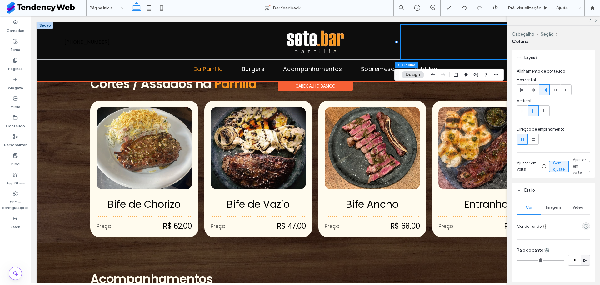
click at [291, 85] on div "Cabeçalho básico" at bounding box center [315, 86] width 75 height 10
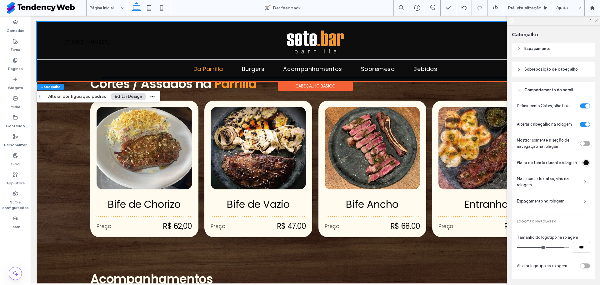
scroll to position [236, 0]
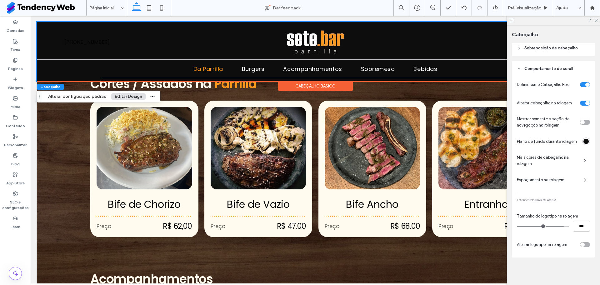
click at [580, 122] on div "toggle" at bounding box center [585, 122] width 10 height 5
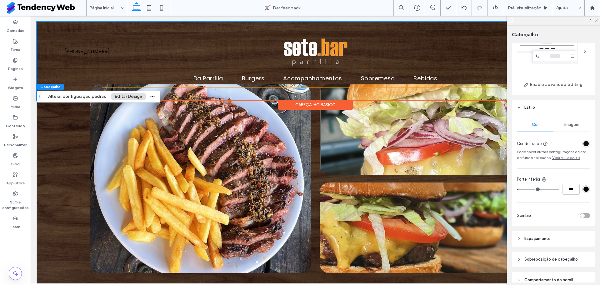
scroll to position [0, 0]
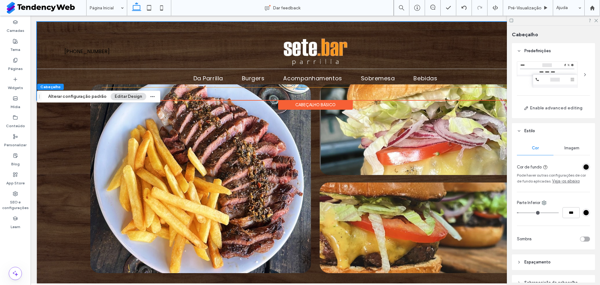
click at [568, 91] on div "Enable advanced editing" at bounding box center [553, 87] width 73 height 52
click at [573, 81] on div at bounding box center [553, 74] width 73 height 27
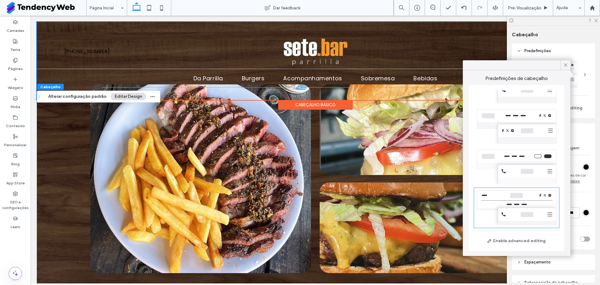
scroll to position [185, 0]
click at [20, 195] on div "SEO e configurações" at bounding box center [15, 200] width 31 height 25
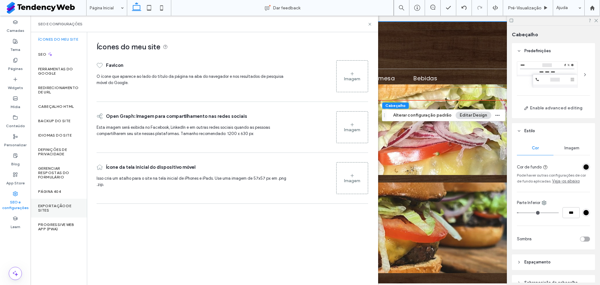
click at [47, 205] on label "Exportação de sites" at bounding box center [58, 208] width 41 height 9
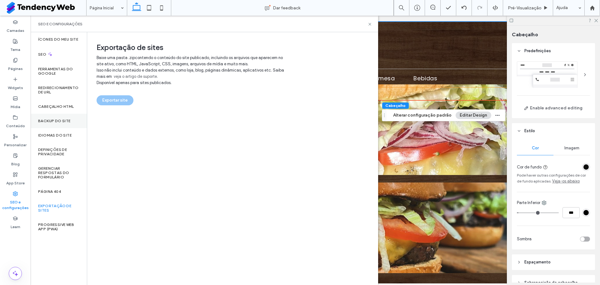
click at [59, 119] on label "Backup do Site" at bounding box center [54, 121] width 32 height 4
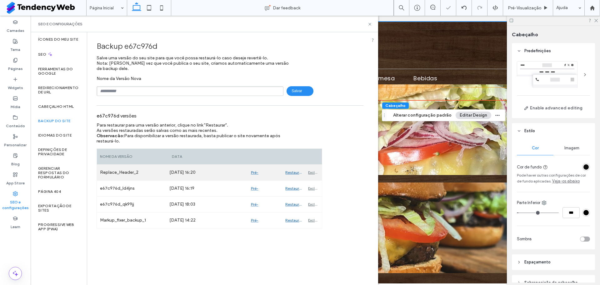
click at [289, 172] on div "Restaurar" at bounding box center [293, 173] width 23 height 16
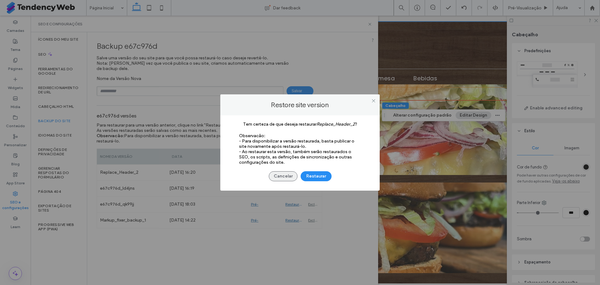
click at [286, 176] on button "Cancelar" at bounding box center [283, 176] width 29 height 10
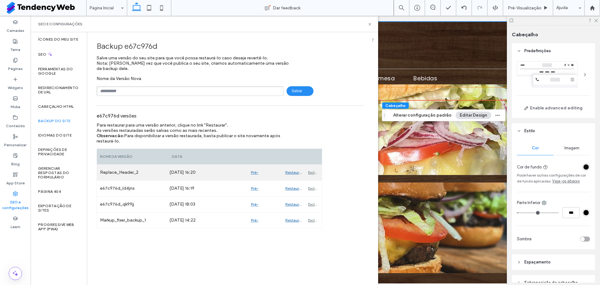
click at [288, 174] on div "Restaurar" at bounding box center [293, 173] width 23 height 16
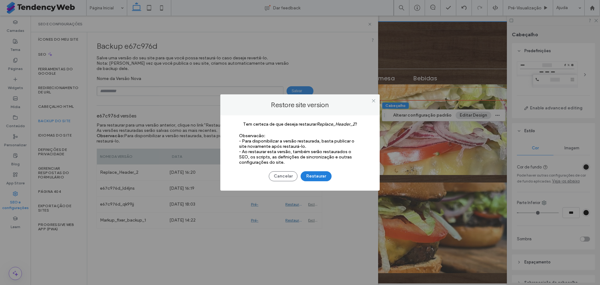
click at [314, 174] on button "Restaurar" at bounding box center [315, 176] width 31 height 10
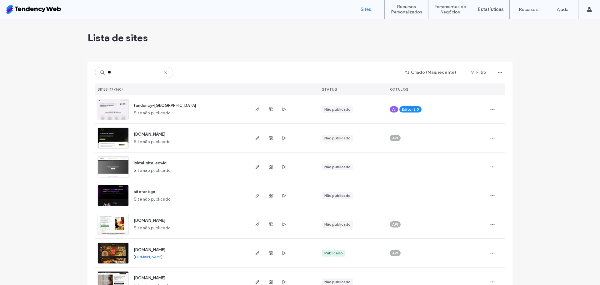
type input "**"
click at [251, 251] on div at bounding box center [283, 253] width 68 height 28
click at [255, 251] on icon "button" at bounding box center [257, 252] width 5 height 5
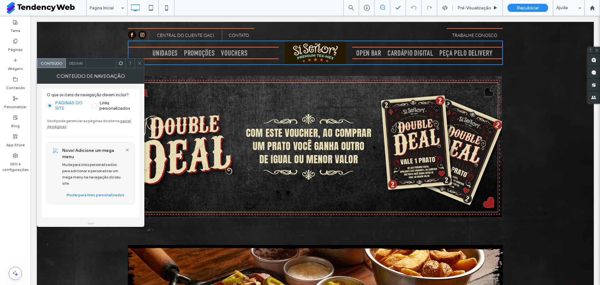
click at [127, 149] on icon at bounding box center [127, 149] width 5 height 5
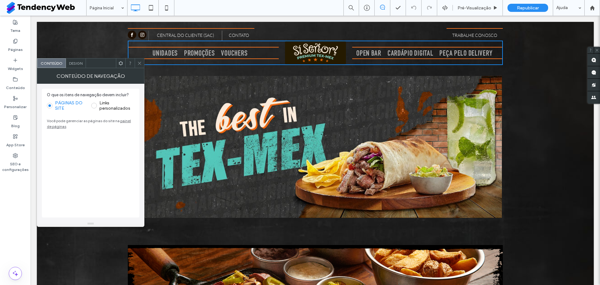
click at [82, 60] on div "Design" at bounding box center [76, 62] width 20 height 9
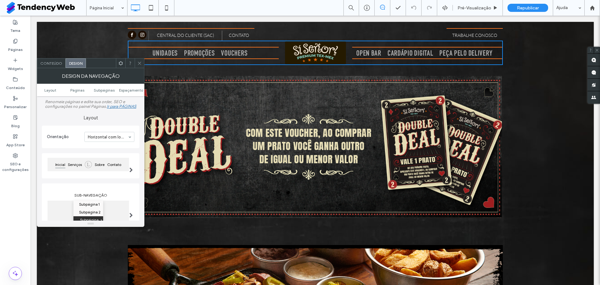
click at [132, 172] on span at bounding box center [130, 169] width 3 height 5
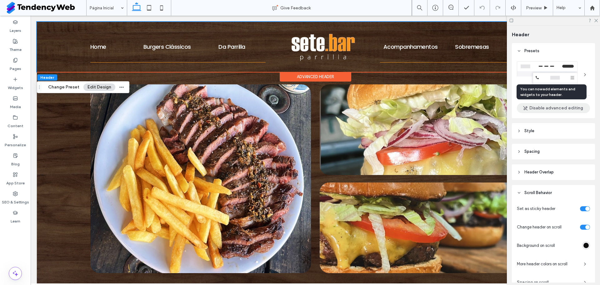
click at [542, 109] on button "Disable advanced editing" at bounding box center [553, 108] width 73 height 10
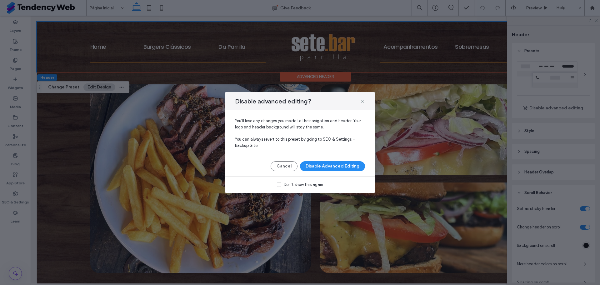
click at [365, 100] on div "Disable advanced editing?" at bounding box center [300, 101] width 150 height 18
click at [363, 101] on icon at bounding box center [362, 101] width 5 height 5
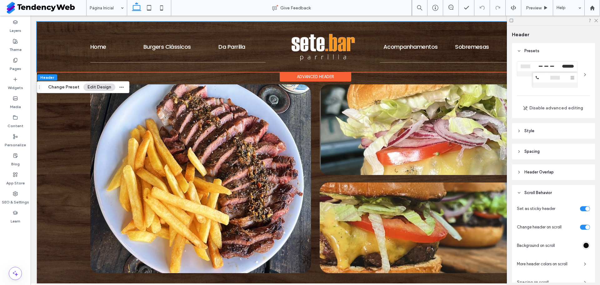
click at [571, 58] on header "Presets" at bounding box center [553, 51] width 83 height 16
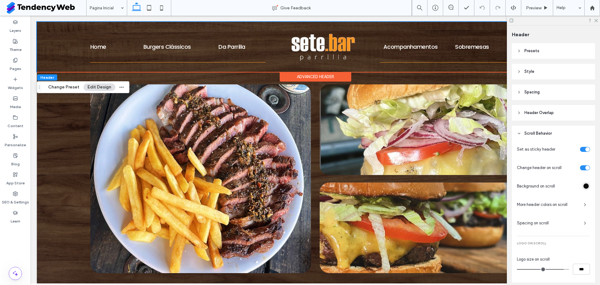
click at [561, 56] on header "Presets" at bounding box center [553, 51] width 83 height 16
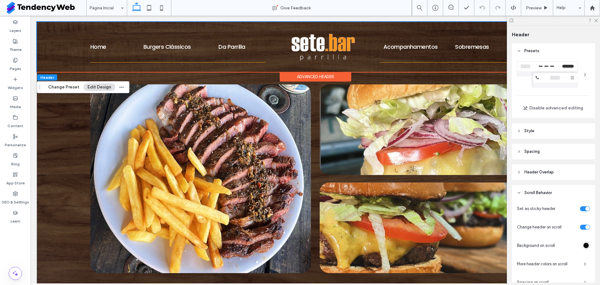
click at [529, 82] on div at bounding box center [553, 74] width 73 height 27
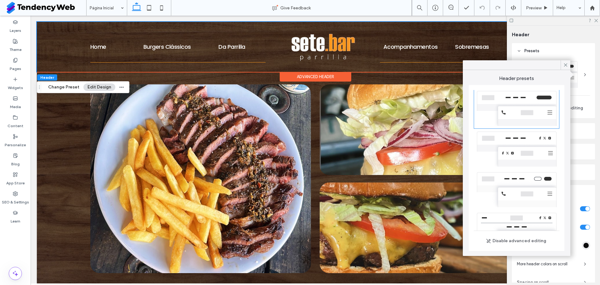
scroll to position [183, 0]
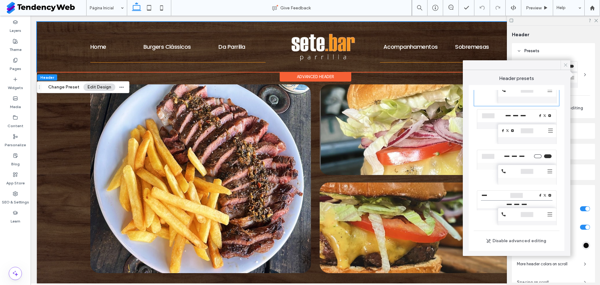
click at [567, 60] on span at bounding box center [565, 64] width 6 height 9
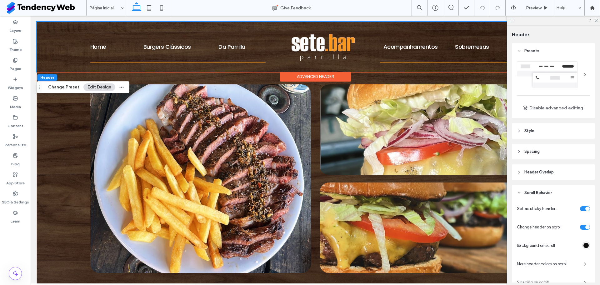
click at [536, 126] on header "Style" at bounding box center [553, 131] width 83 height 16
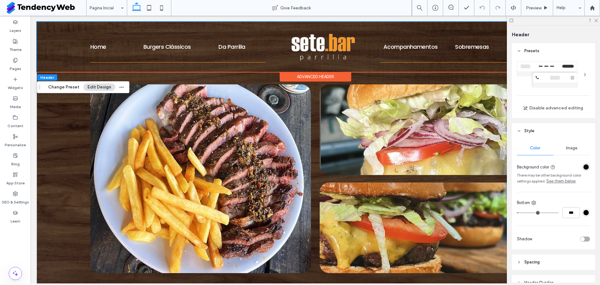
click at [557, 154] on div "Image" at bounding box center [571, 148] width 37 height 14
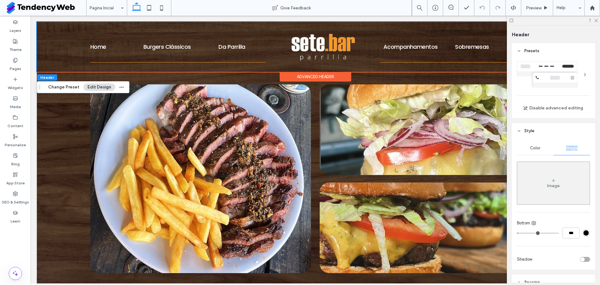
click at [557, 154] on div "Image" at bounding box center [571, 148] width 37 height 14
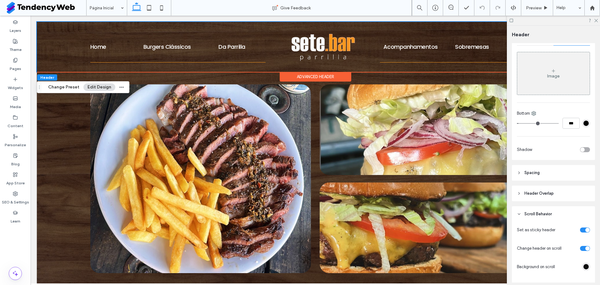
click at [552, 169] on header "Spacing" at bounding box center [553, 173] width 83 height 16
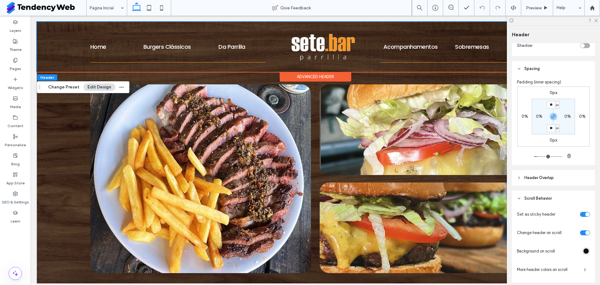
scroll to position [214, 0]
click at [551, 180] on header "Header Overlap" at bounding box center [553, 177] width 83 height 16
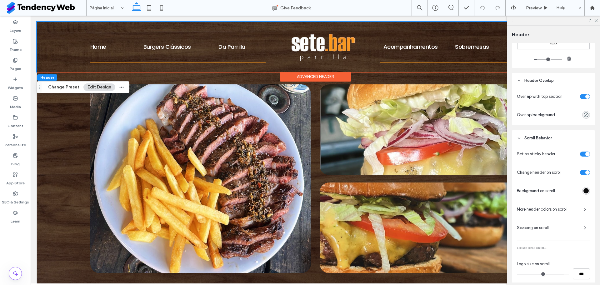
scroll to position [359, 0]
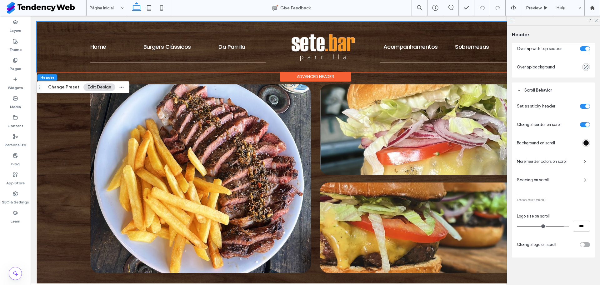
click at [567, 162] on span "More header colors on scroll" at bounding box center [548, 161] width 62 height 6
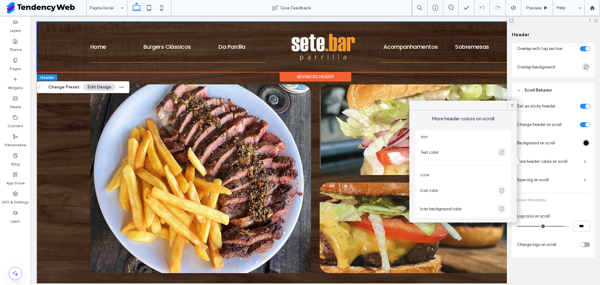
click at [567, 162] on span "More header colors on scroll" at bounding box center [548, 161] width 62 height 6
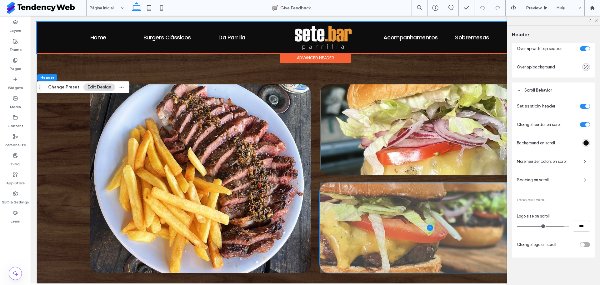
scroll to position [66, 0]
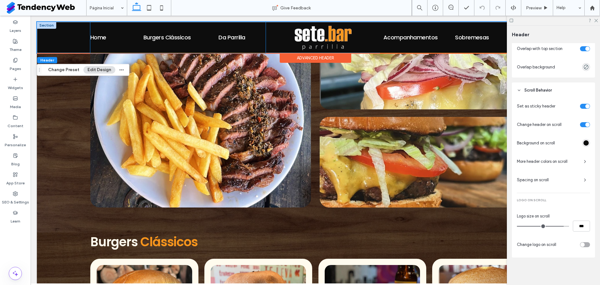
click at [214, 31] on div "Home Burgers Clássicos Da Parrilla" at bounding box center [177, 37] width 175 height 31
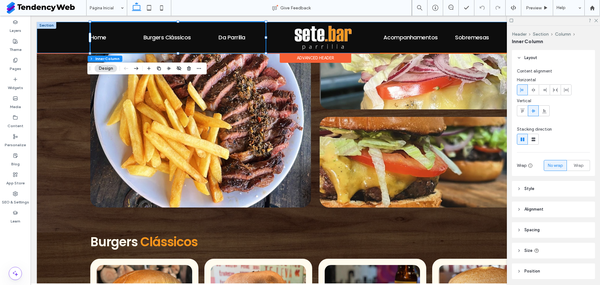
click at [72, 36] on div "Home Burgers Clássicos Da Parrilla Acompanhamentos Sobremesas Bebidas" at bounding box center [315, 37] width 557 height 31
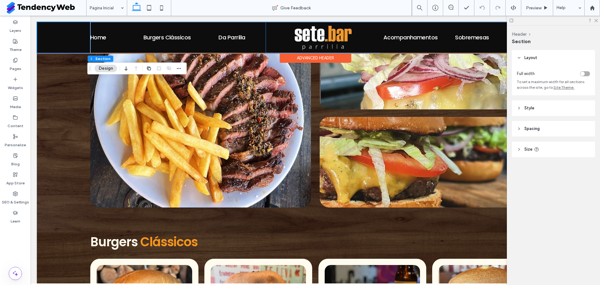
click at [152, 34] on link "Burgers Clássicos" at bounding box center [166, 37] width 47 height 8
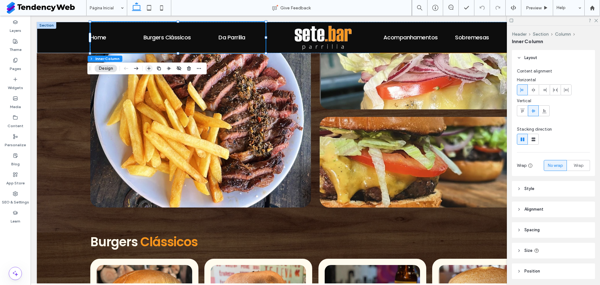
drag, startPoint x: 144, startPoint y: 68, endPoint x: 149, endPoint y: 67, distance: 5.1
click at [149, 67] on div "Header Section Column Inner Column Design" at bounding box center [146, 68] width 119 height 12
click at [149, 67] on icon "button" at bounding box center [148, 68] width 5 height 5
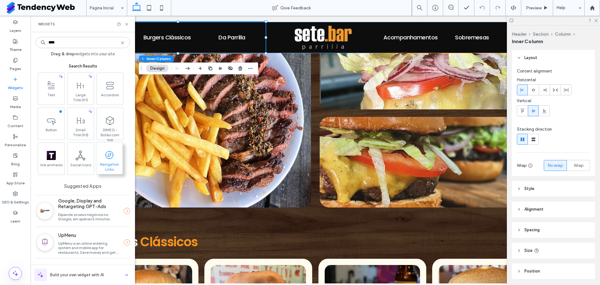
type input "****"
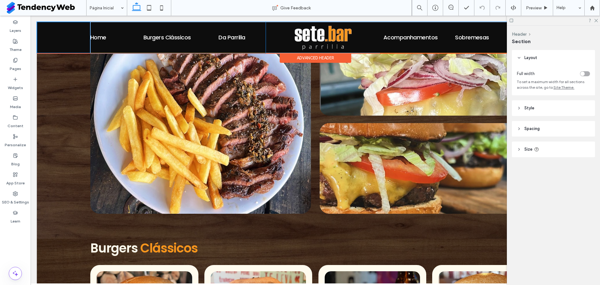
scroll to position [58, 0]
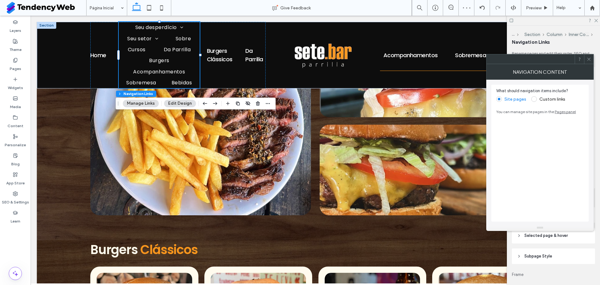
click at [532, 100] on span at bounding box center [534, 99] width 6 height 6
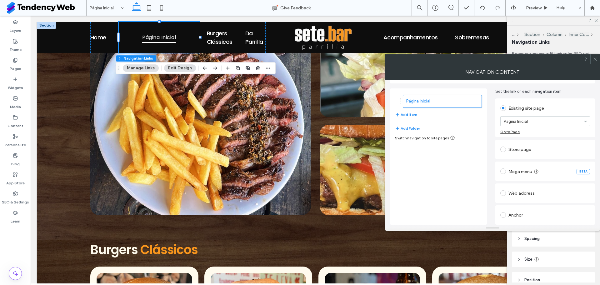
scroll to position [17, 0]
click at [528, 195] on div "Web address" at bounding box center [545, 193] width 90 height 10
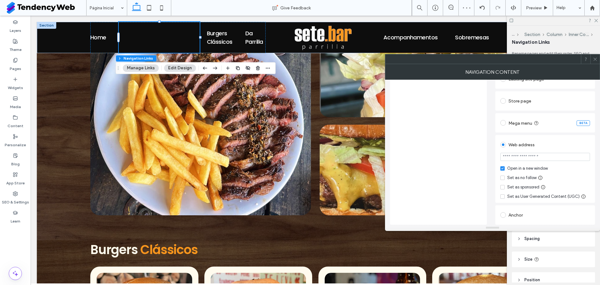
click at [518, 215] on div "Anchor" at bounding box center [545, 215] width 90 height 10
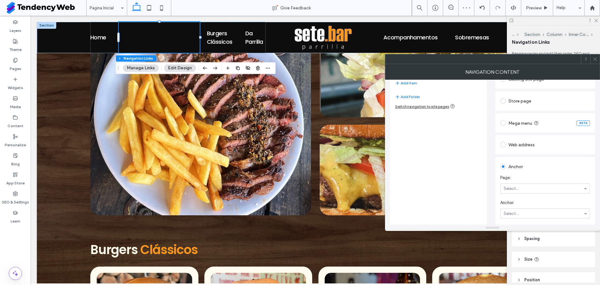
scroll to position [47, 0]
click at [516, 205] on span "Anchor:" at bounding box center [543, 203] width 87 height 6
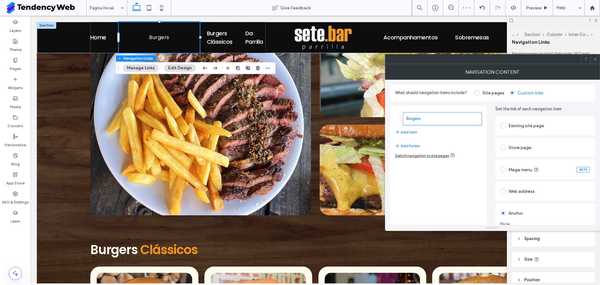
click at [417, 131] on div "Burgers Add Item" at bounding box center [438, 124] width 87 height 30
click at [412, 131] on button "Add Item" at bounding box center [406, 131] width 22 height 7
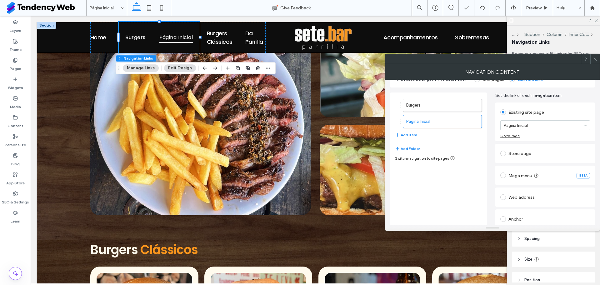
scroll to position [17, 0]
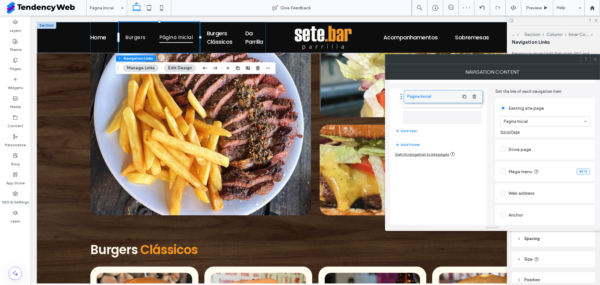
drag, startPoint x: 418, startPoint y: 119, endPoint x: 419, endPoint y: 98, distance: 20.9
drag, startPoint x: 419, startPoint y: 117, endPoint x: 422, endPoint y: 91, distance: 26.7
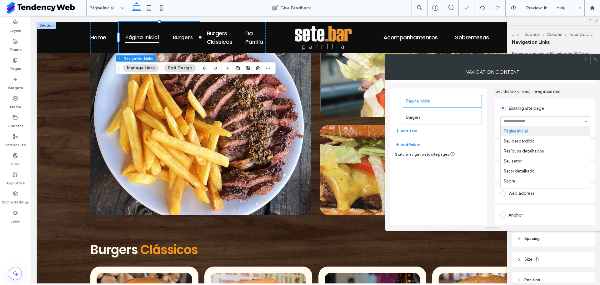
click at [513, 120] on input at bounding box center [543, 121] width 80 height 4
click at [433, 182] on div "Página Inicial Burgers Add Item Add Folder Switch navigation to site pages" at bounding box center [438, 156] width 97 height 136
click at [405, 130] on button "Add Item" at bounding box center [406, 130] width 22 height 7
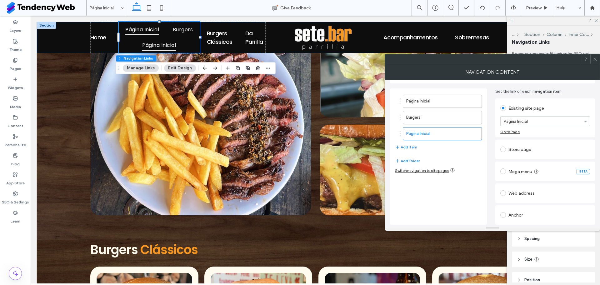
click at [515, 212] on div "Anchor" at bounding box center [545, 215] width 90 height 10
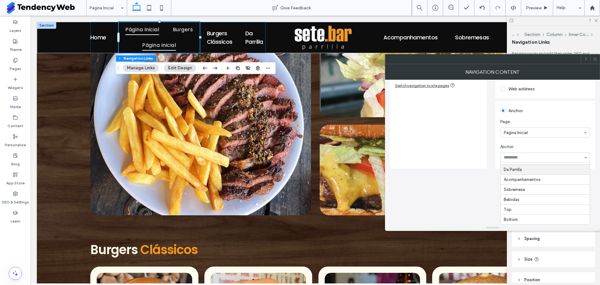
scroll to position [47, 0]
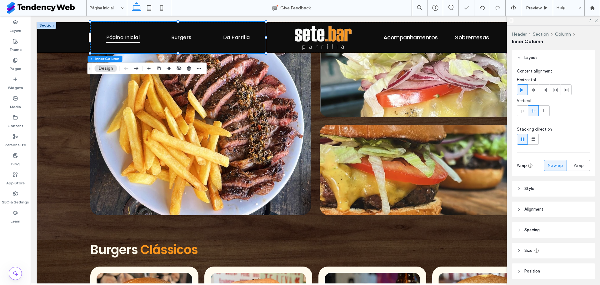
click at [189, 37] on span "Burgers" at bounding box center [181, 37] width 20 height 11
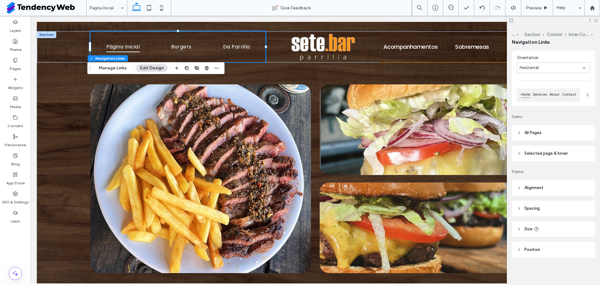
click at [536, 134] on span "All Pages" at bounding box center [532, 133] width 17 height 6
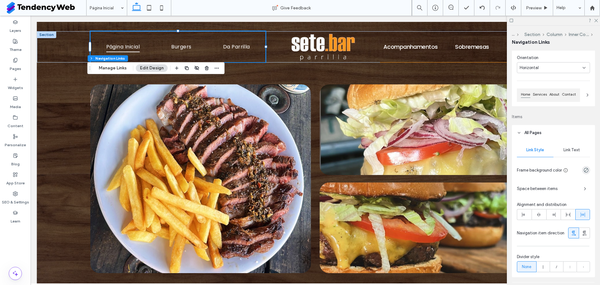
click at [567, 152] on span "Link Text" at bounding box center [571, 149] width 17 height 5
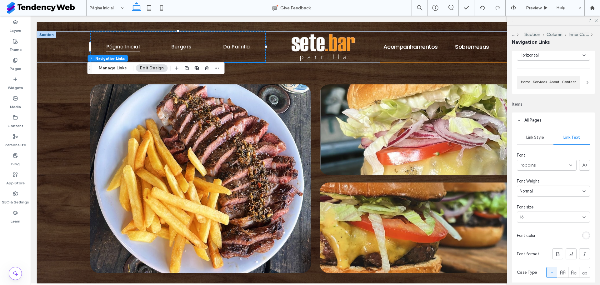
scroll to position [39, 0]
click at [558, 82] on div "Home Services About Contact" at bounding box center [548, 86] width 63 height 13
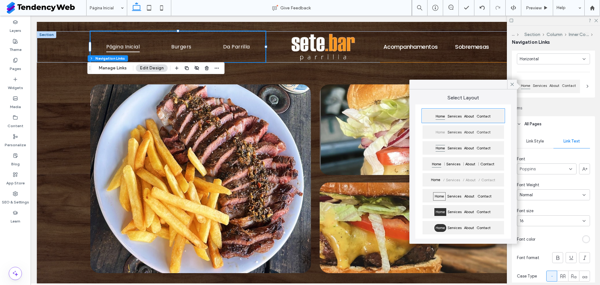
click at [463, 130] on div "Services" at bounding box center [454, 133] width 17 height 10
click at [528, 156] on div "Font" at bounding box center [553, 159] width 73 height 6
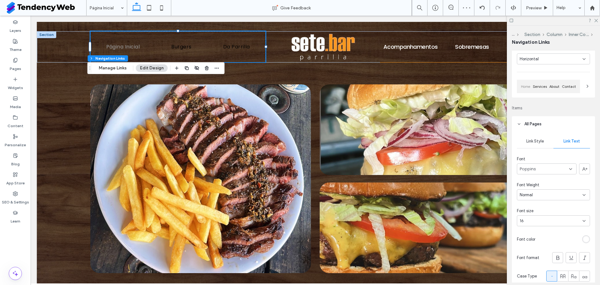
click at [528, 156] on div "Font" at bounding box center [553, 159] width 73 height 6
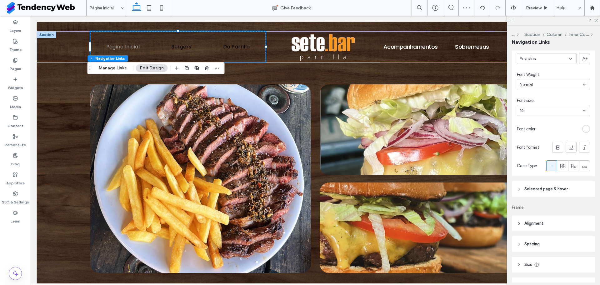
scroll to position [159, 0]
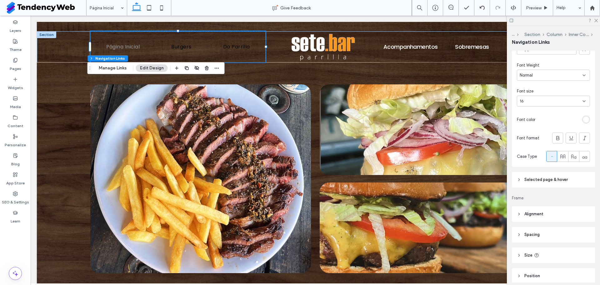
click at [583, 120] on div "rgb(255, 255, 255)" at bounding box center [585, 119] width 5 height 5
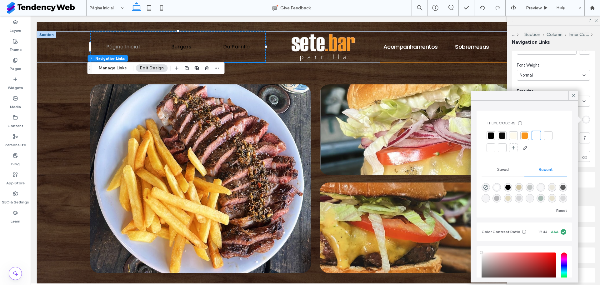
click at [537, 135] on div at bounding box center [535, 135] width 7 height 7
click at [582, 130] on div "Link Style Link Text Font Poppins Font Weight Normal Font size 16 Font color Fo…" at bounding box center [553, 89] width 83 height 155
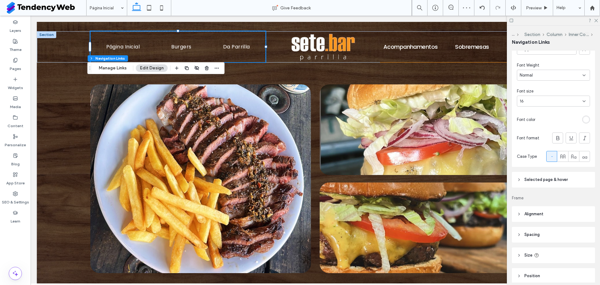
click at [546, 103] on div "16" at bounding box center [549, 101] width 60 height 6
click at [536, 150] on div "18" at bounding box center [551, 152] width 68 height 11
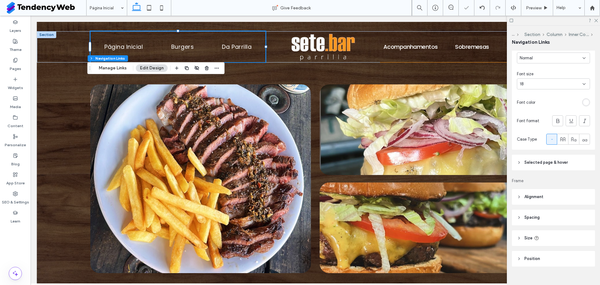
scroll to position [178, 0]
click at [537, 162] on span "Selected page & hover" at bounding box center [545, 160] width 43 height 6
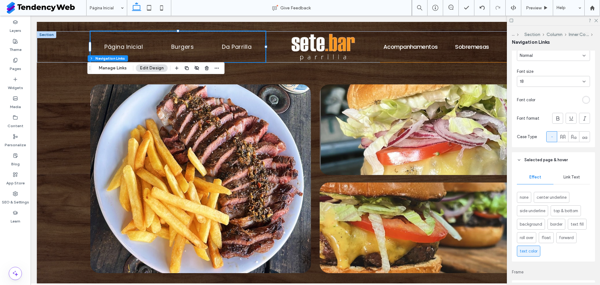
click at [565, 181] on div "Link Text" at bounding box center [571, 177] width 37 height 14
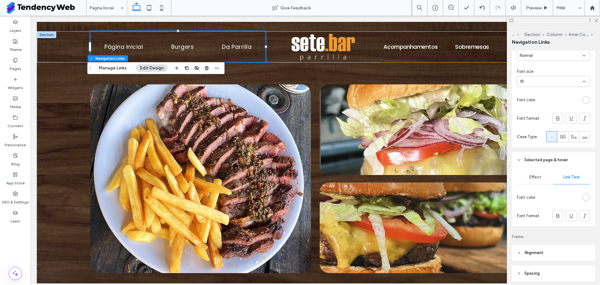
click at [583, 200] on div "rgb(255, 255, 255)" at bounding box center [585, 197] width 5 height 5
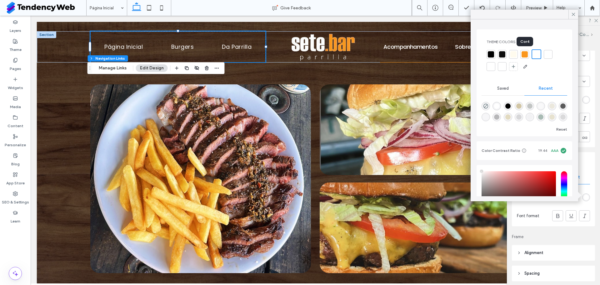
click at [524, 53] on div at bounding box center [524, 54] width 6 height 6
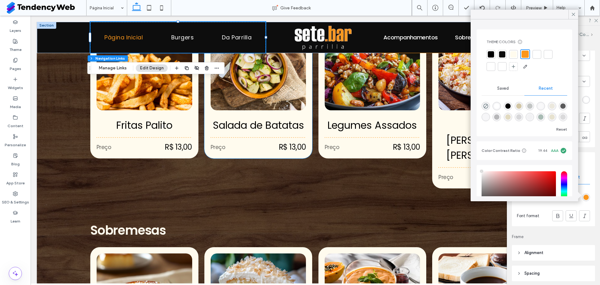
scroll to position [740, 0]
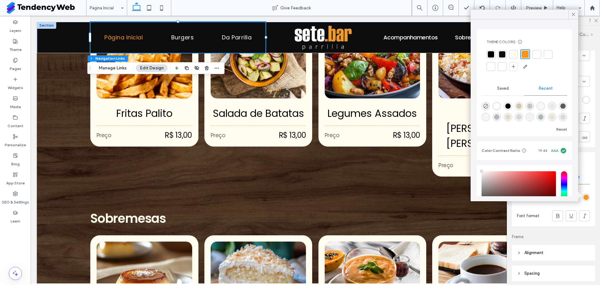
click at [589, 187] on div "Effect Link Text Font color Font format" at bounding box center [553, 197] width 83 height 58
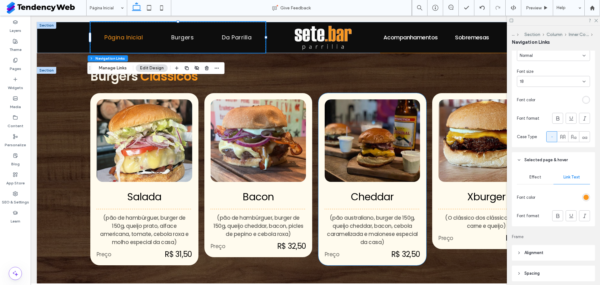
scroll to position [0, 0]
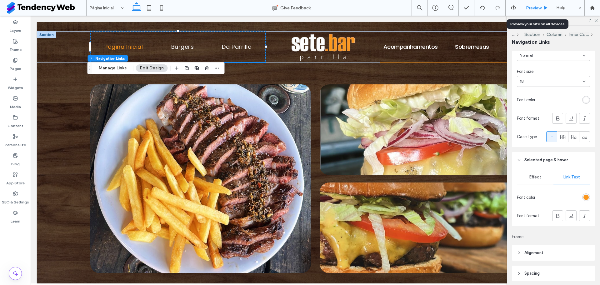
click at [535, 4] on div "Preview" at bounding box center [537, 8] width 32 height 16
click at [596, 19] on icon at bounding box center [595, 20] width 4 height 4
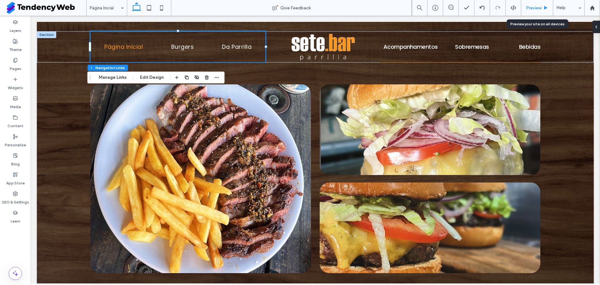
click at [535, 7] on span "Preview" at bounding box center [534, 7] width 16 height 5
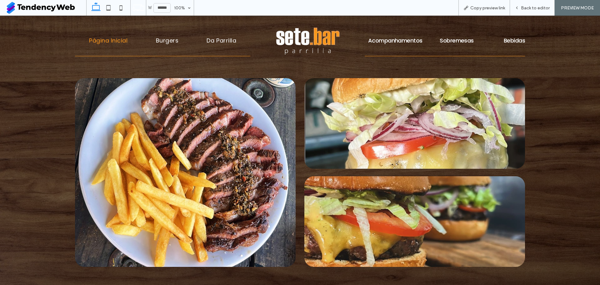
scroll to position [0, 0]
click at [156, 41] on span "Burgers" at bounding box center [167, 40] width 23 height 8
click at [525, 10] on span "Back to editor" at bounding box center [535, 7] width 29 height 5
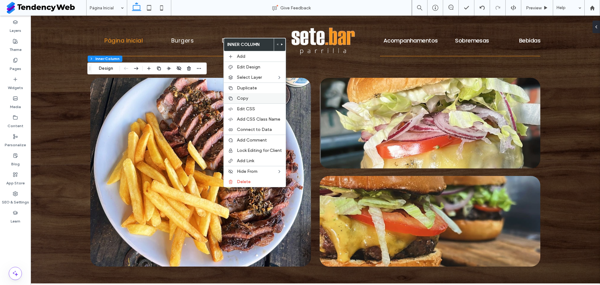
click at [241, 99] on span "Copy" at bounding box center [242, 98] width 11 height 5
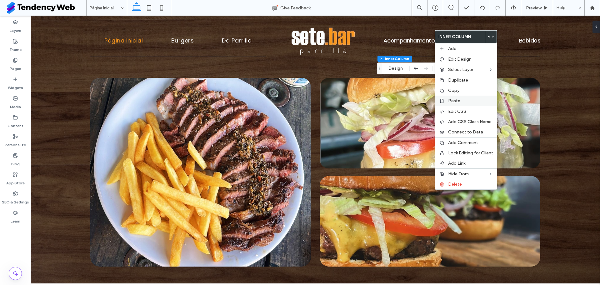
click at [451, 99] on span "Paste" at bounding box center [454, 100] width 12 height 5
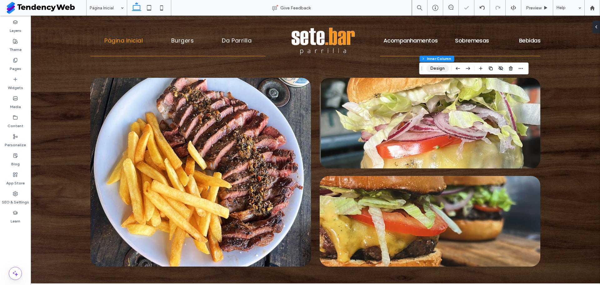
click at [436, 65] on button "Design" at bounding box center [437, 68] width 22 height 7
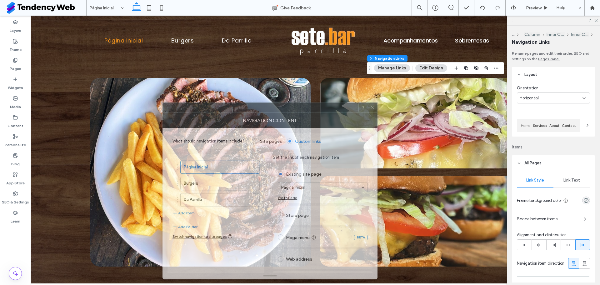
drag, startPoint x: 448, startPoint y: 71, endPoint x: 232, endPoint y: 120, distance: 221.5
click at [232, 120] on div "NAVIGATION CONTENT" at bounding box center [269, 120] width 215 height 16
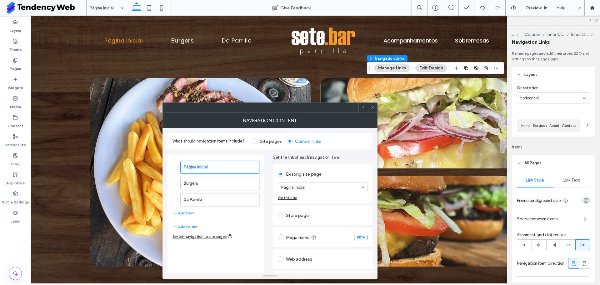
scroll to position [17, 0]
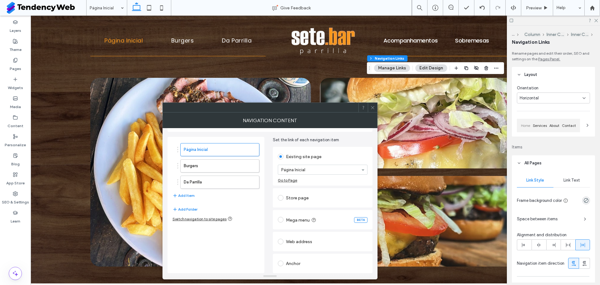
click at [290, 262] on div "Anchor" at bounding box center [323, 263] width 90 height 10
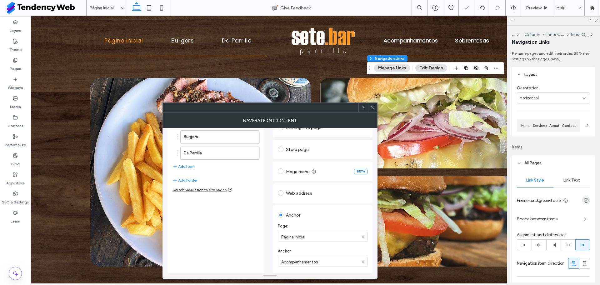
scroll to position [0, 0]
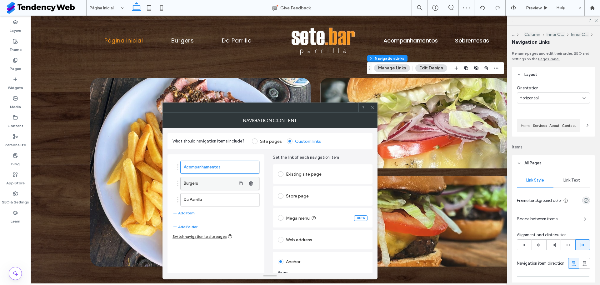
click at [223, 181] on label "Burgers" at bounding box center [210, 183] width 52 height 12
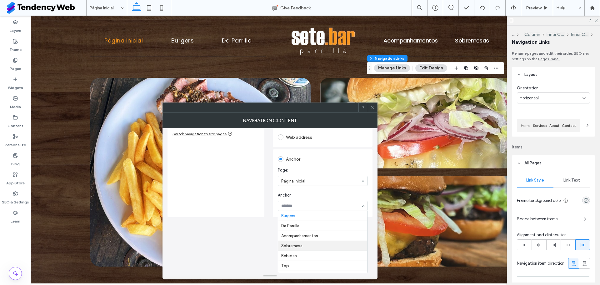
scroll to position [47, 0]
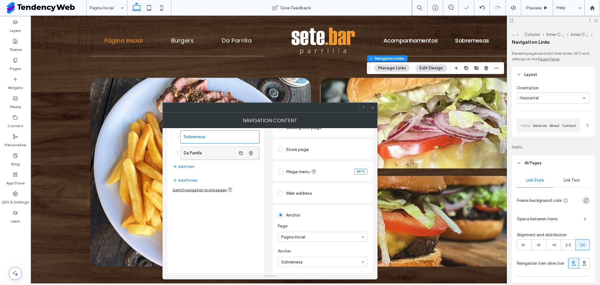
click at [193, 150] on label "Da Parrilla" at bounding box center [210, 153] width 52 height 12
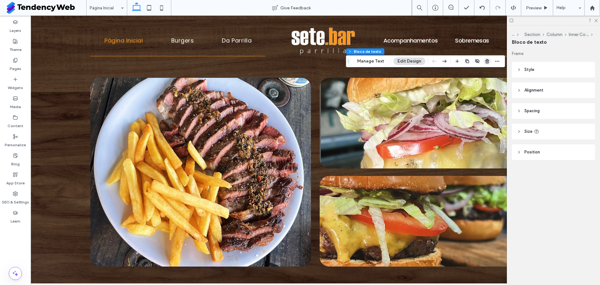
click at [484, 59] on icon "button" at bounding box center [486, 61] width 5 height 5
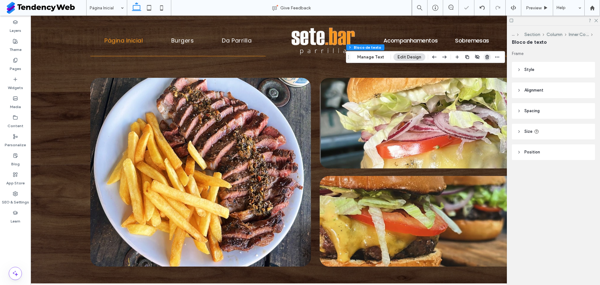
click at [485, 59] on icon "button" at bounding box center [486, 57] width 5 height 5
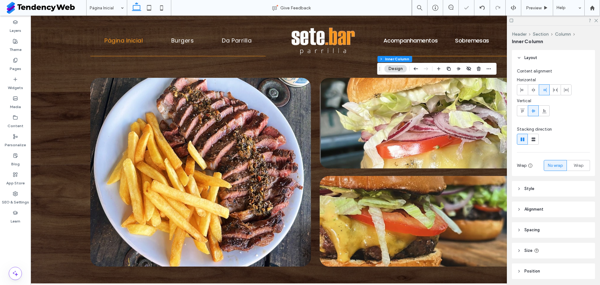
click at [511, 20] on icon at bounding box center [511, 20] width 5 height 5
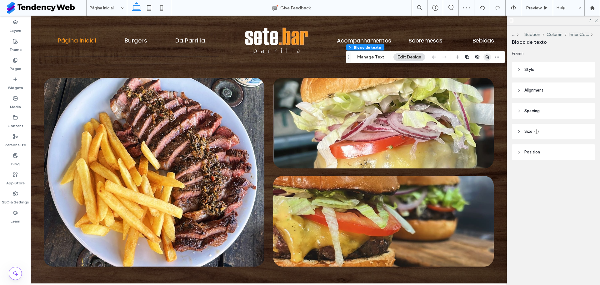
click at [485, 57] on icon "button" at bounding box center [486, 57] width 5 height 5
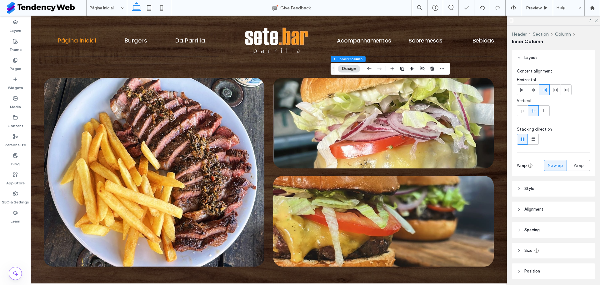
click at [511, 19] on icon at bounding box center [511, 20] width 5 height 5
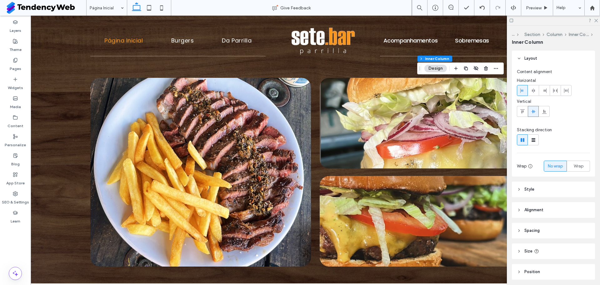
click at [532, 195] on header "Style" at bounding box center [553, 189] width 83 height 16
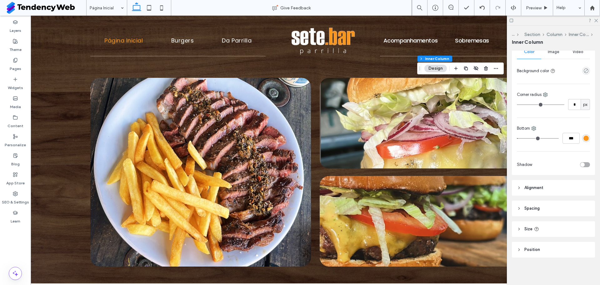
click at [541, 185] on span "Alignment" at bounding box center [533, 188] width 19 height 6
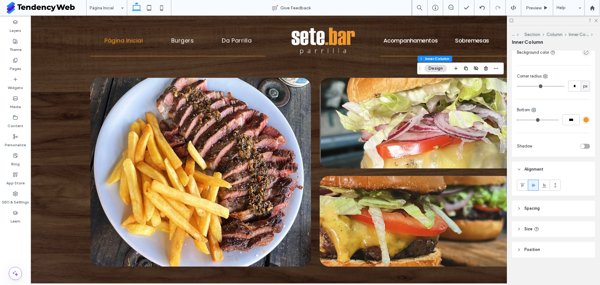
click at [541, 200] on div "Layout Content alignment Horizontal Vertical Stacking direction Wrap No wrap Wr…" at bounding box center [555, 167] width 87 height 232
click at [541, 208] on header "Spacing" at bounding box center [553, 209] width 83 height 16
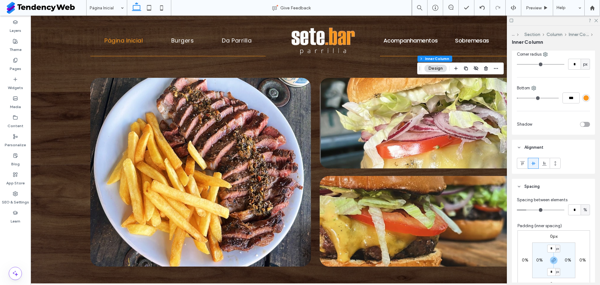
scroll to position [287, 0]
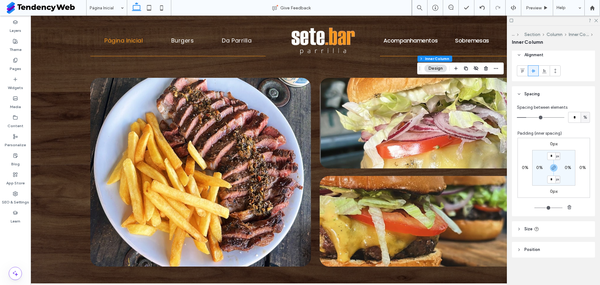
click at [539, 235] on header "Size" at bounding box center [553, 229] width 83 height 16
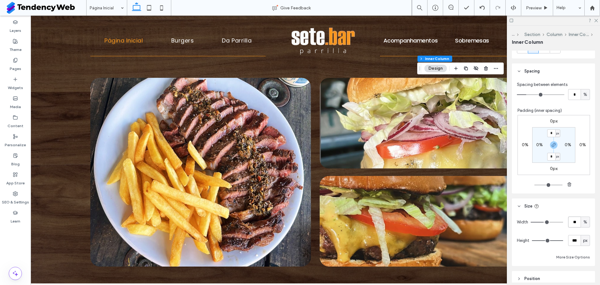
click at [571, 220] on input "**" at bounding box center [574, 221] width 12 height 11
type input "***"
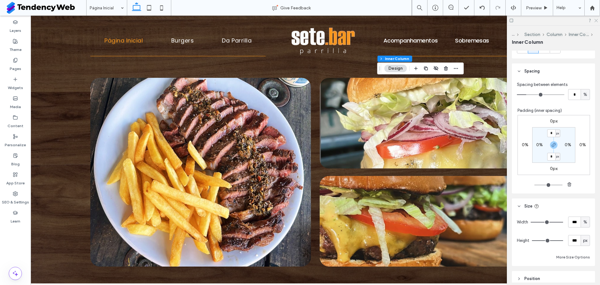
click at [595, 19] on icon at bounding box center [595, 20] width 4 height 4
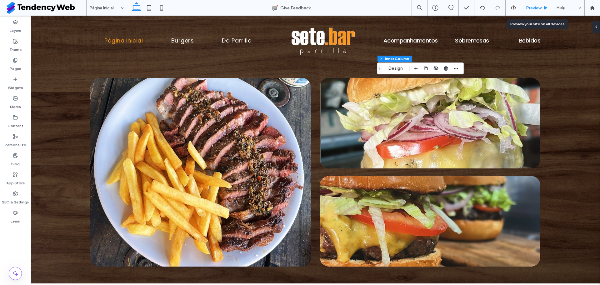
click at [533, 8] on span "Preview" at bounding box center [534, 7] width 16 height 5
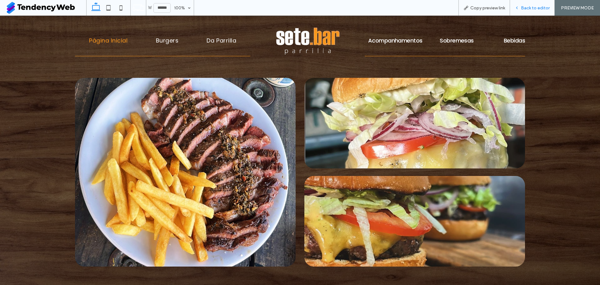
click at [535, 5] on span "Back to editor" at bounding box center [535, 7] width 29 height 5
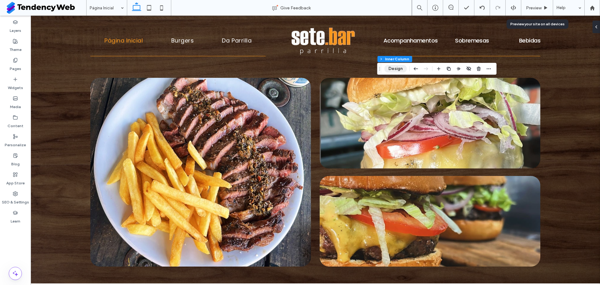
click at [390, 69] on button "Design" at bounding box center [395, 68] width 22 height 7
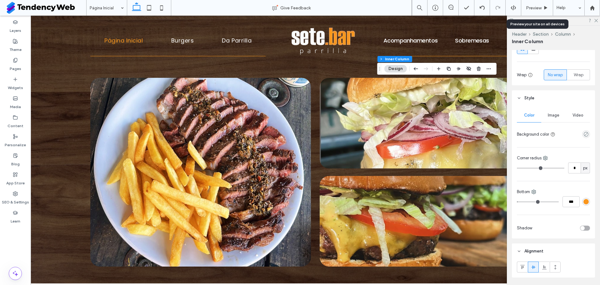
scroll to position [92, 0]
click at [551, 114] on span "Image" at bounding box center [553, 113] width 12 height 5
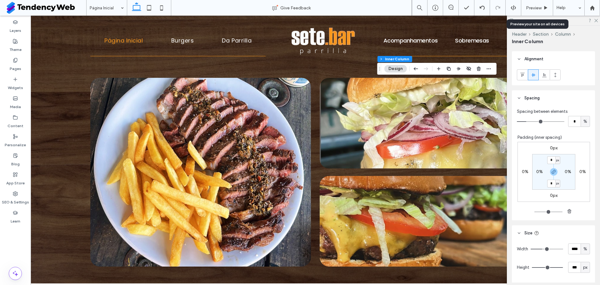
scroll to position [316, 0]
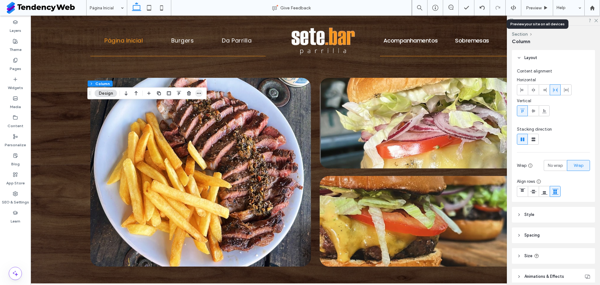
click at [198, 94] on icon "button" at bounding box center [198, 93] width 5 height 5
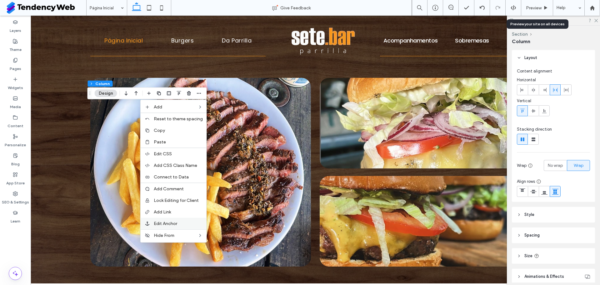
click at [176, 221] on span "Edit Anchor" at bounding box center [165, 223] width 23 height 5
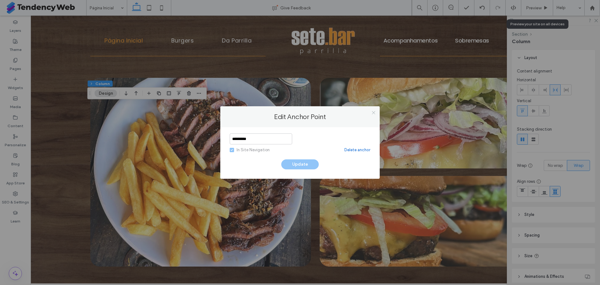
click at [374, 113] on icon at bounding box center [373, 112] width 5 height 5
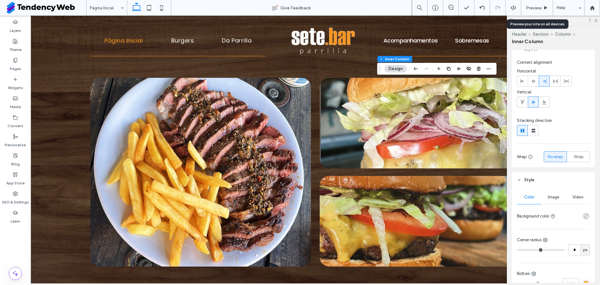
scroll to position [9, 0]
click at [577, 157] on span "Wrap" at bounding box center [578, 156] width 10 height 6
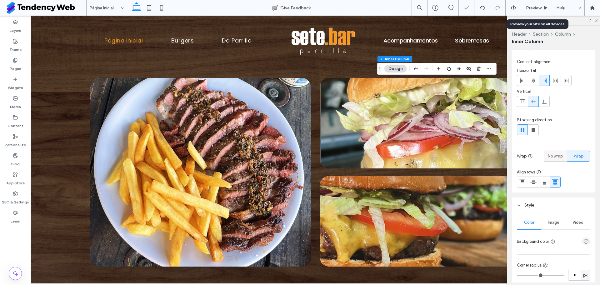
click at [556, 157] on span "No wrap" at bounding box center [554, 156] width 15 height 6
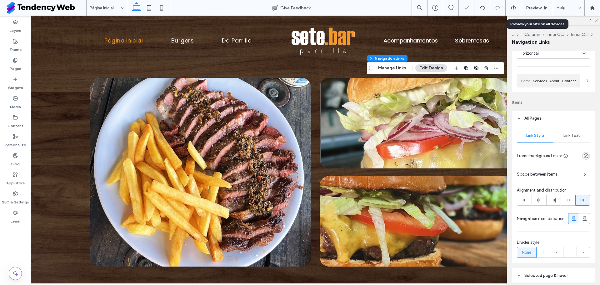
scroll to position [45, 0]
click at [571, 137] on span "Link Text" at bounding box center [571, 135] width 17 height 5
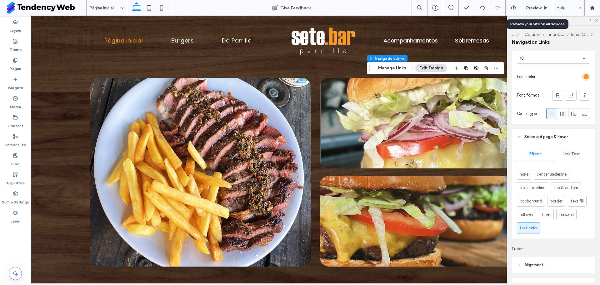
scroll to position [211, 0]
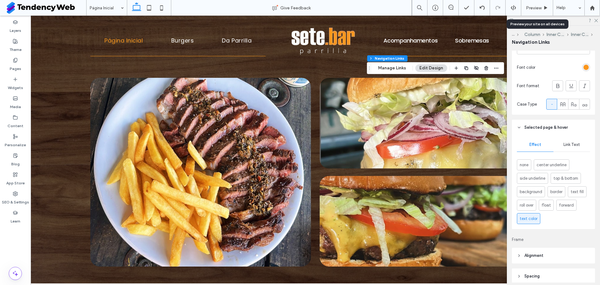
click at [567, 145] on span "Link Text" at bounding box center [571, 144] width 17 height 5
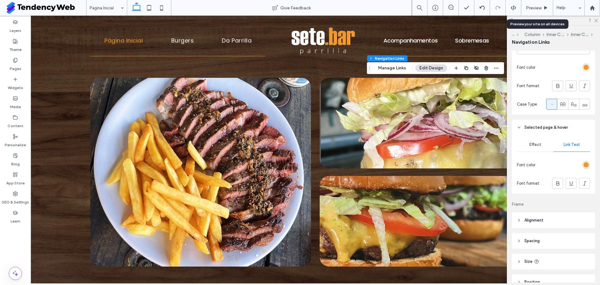
click at [548, 146] on div "Effect" at bounding box center [535, 145] width 37 height 14
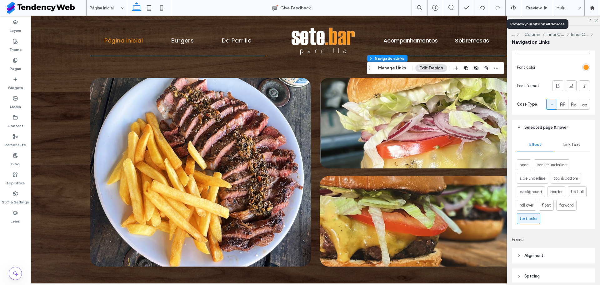
click at [533, 260] on header "Alignment" at bounding box center [553, 256] width 83 height 16
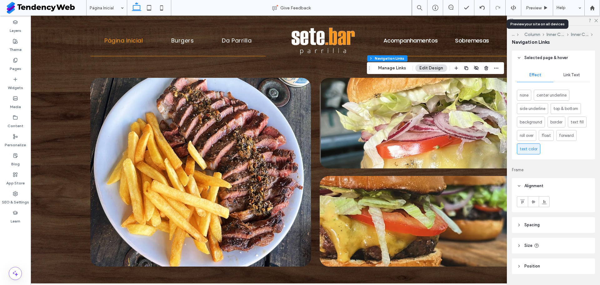
scroll to position [297, 0]
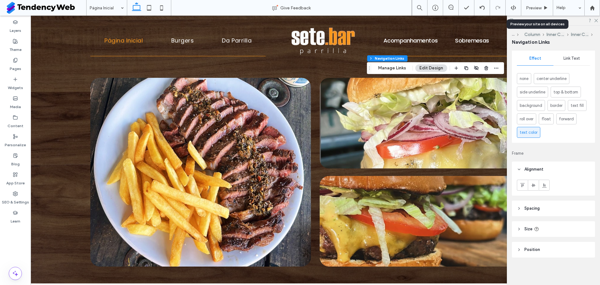
click at [533, 214] on header "Spacing" at bounding box center [553, 209] width 83 height 16
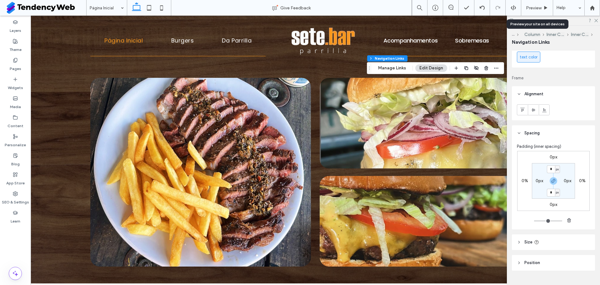
scroll to position [371, 0]
click at [533, 239] on header "Size" at bounding box center [553, 243] width 83 height 16
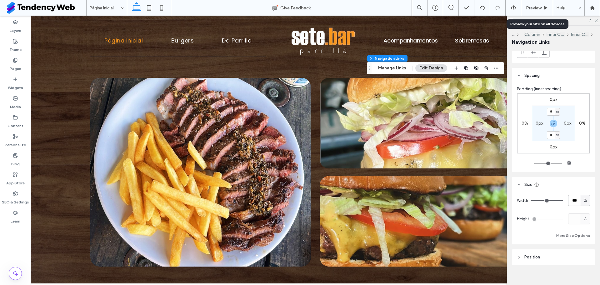
scroll to position [437, 0]
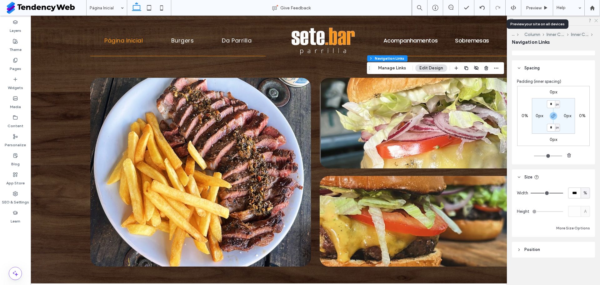
click at [596, 21] on icon at bounding box center [595, 20] width 4 height 4
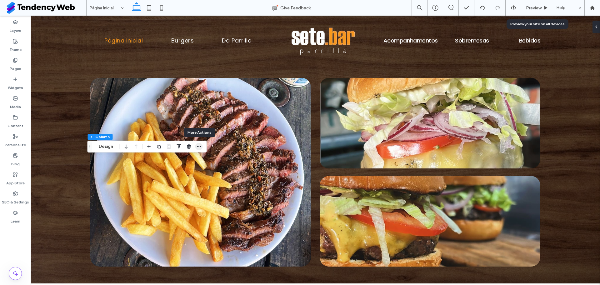
click at [199, 146] on use "button" at bounding box center [199, 146] width 4 height 1
click at [175, 150] on span "button" at bounding box center [178, 146] width 7 height 7
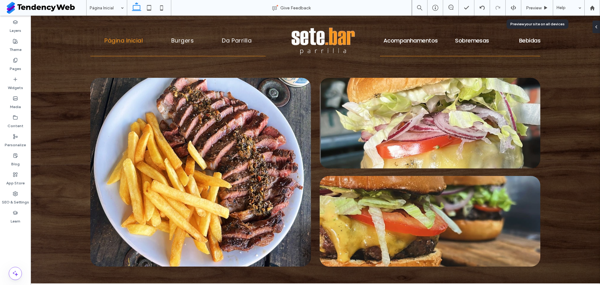
type input "*******"
type input "**"
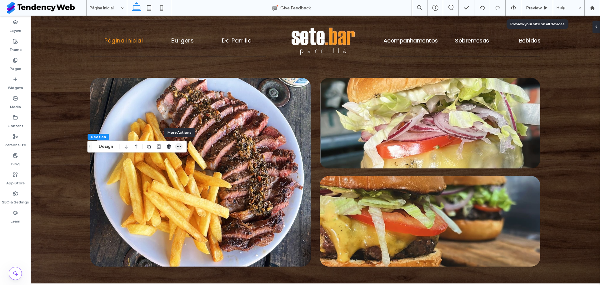
click at [179, 148] on icon "button" at bounding box center [178, 146] width 5 height 5
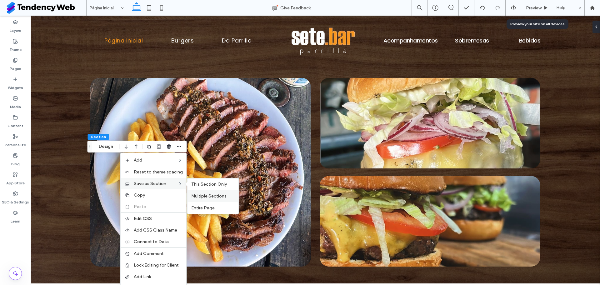
click at [211, 194] on span "Multiple Sections" at bounding box center [208, 195] width 35 height 5
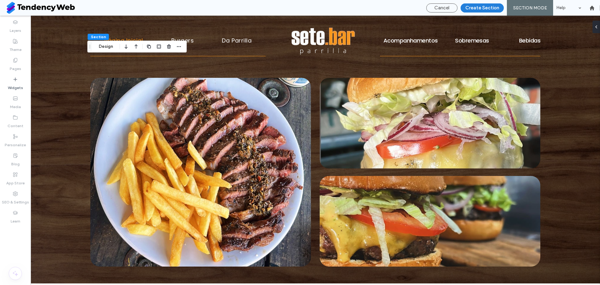
click at [486, 8] on button "Create Section" at bounding box center [481, 7] width 43 height 9
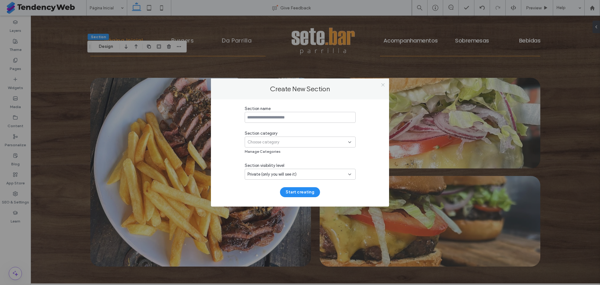
click at [381, 88] on span at bounding box center [382, 84] width 5 height 9
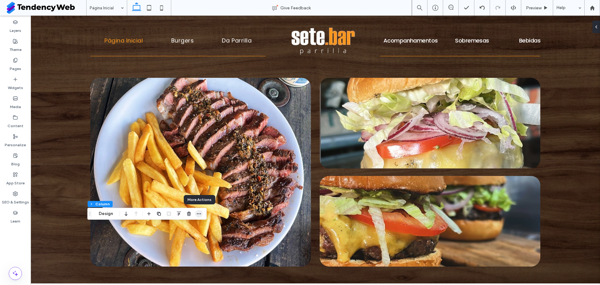
click at [201, 212] on icon "button" at bounding box center [198, 213] width 5 height 5
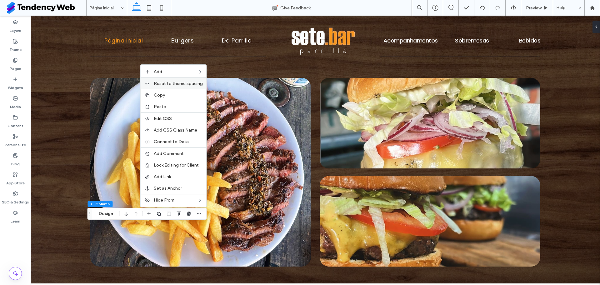
click at [184, 82] on span "Reset to theme spacing" at bounding box center [178, 83] width 49 height 5
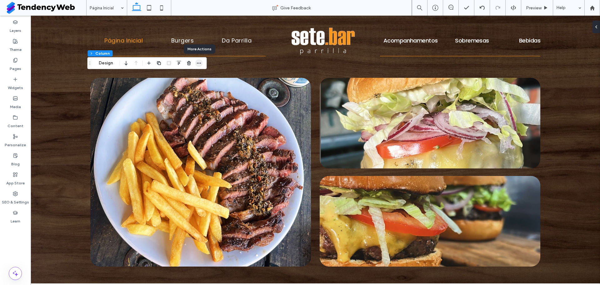
click at [200, 65] on icon "button" at bounding box center [198, 63] width 5 height 5
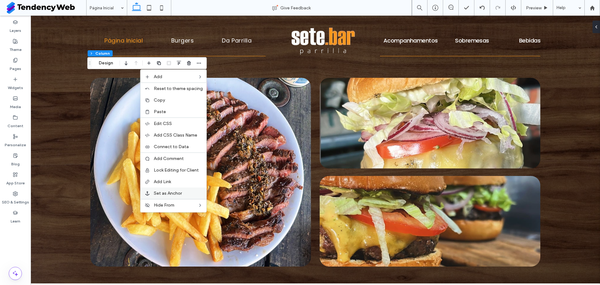
click at [184, 192] on label "Set as Anchor" at bounding box center [178, 193] width 49 height 5
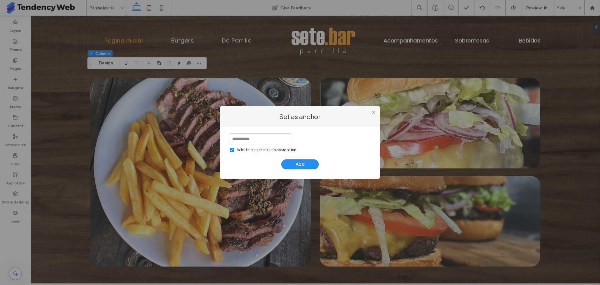
click at [248, 136] on input at bounding box center [261, 138] width 62 height 11
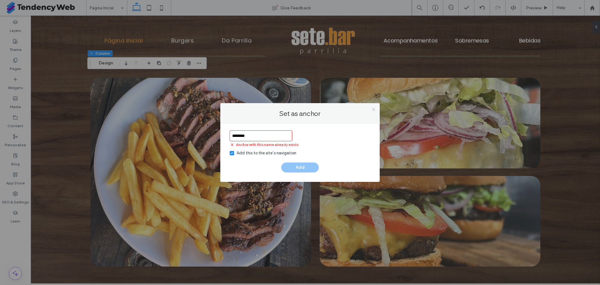
type input "*******"
click at [373, 108] on icon at bounding box center [373, 109] width 5 height 5
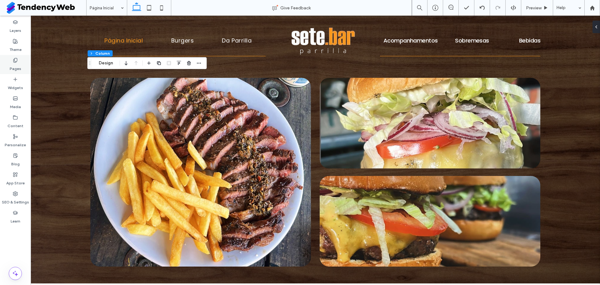
click at [13, 67] on label "Pages" at bounding box center [16, 67] width 12 height 9
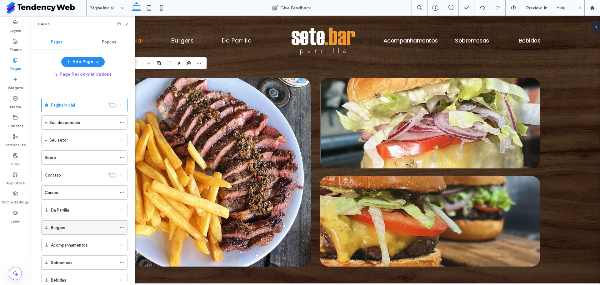
click at [122, 226] on icon at bounding box center [122, 227] width 4 height 4
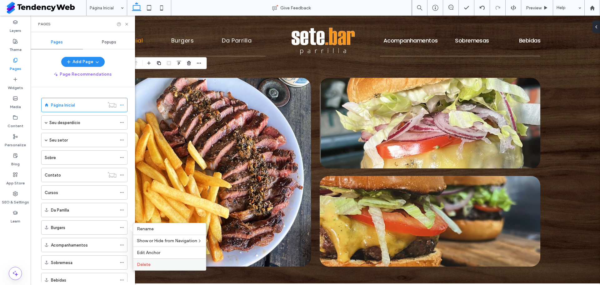
click at [151, 262] on label "Delete" at bounding box center [169, 264] width 65 height 5
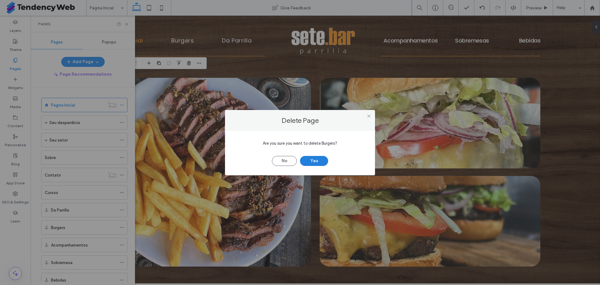
click at [322, 161] on button "Yes" at bounding box center [314, 161] width 28 height 10
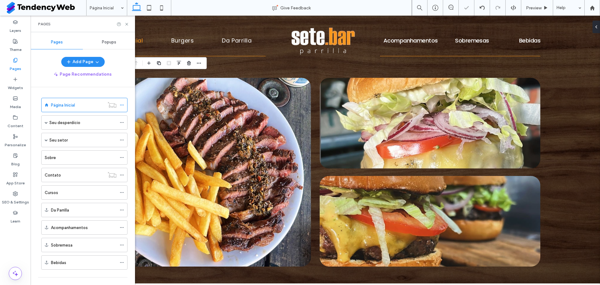
click at [121, 121] on div "Página Inicial Give Feedback Preview Help Design Panel Site Comments Team & Cli…" at bounding box center [300, 142] width 600 height 285
click at [121, 126] on span at bounding box center [122, 122] width 4 height 9
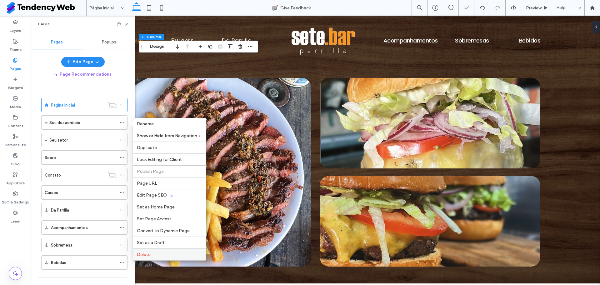
click at [167, 252] on label "Delete" at bounding box center [169, 254] width 65 height 5
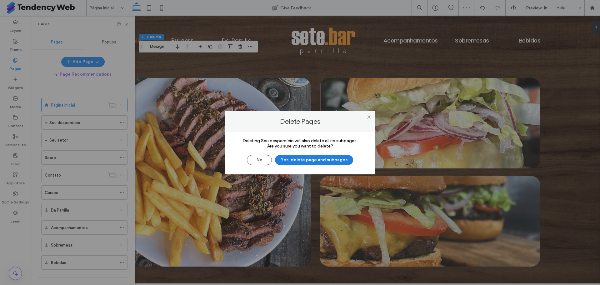
click at [313, 158] on button "Yes, delete page and subpages" at bounding box center [314, 160] width 78 height 10
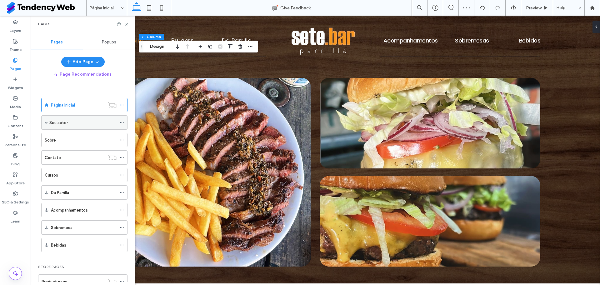
click at [122, 121] on icon at bounding box center [122, 122] width 4 height 4
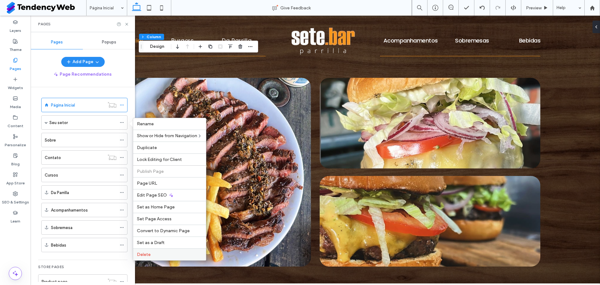
click at [149, 255] on span "Delete" at bounding box center [144, 254] width 14 height 5
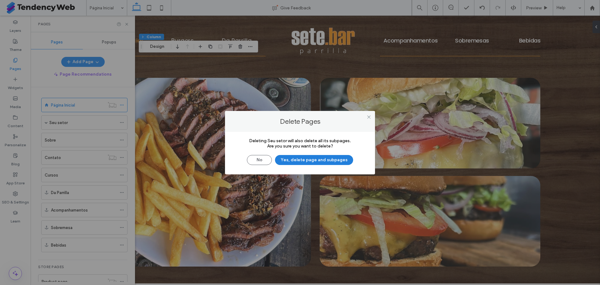
click at [310, 159] on button "Yes, delete page and subpages" at bounding box center [314, 160] width 78 height 10
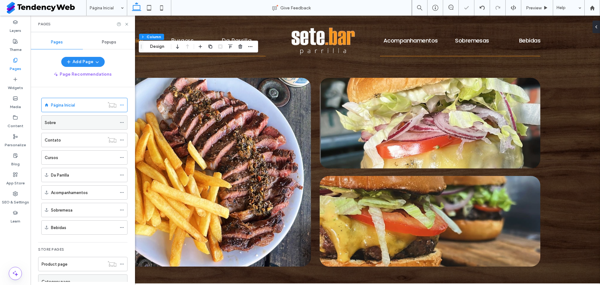
click at [121, 121] on icon at bounding box center [122, 122] width 4 height 4
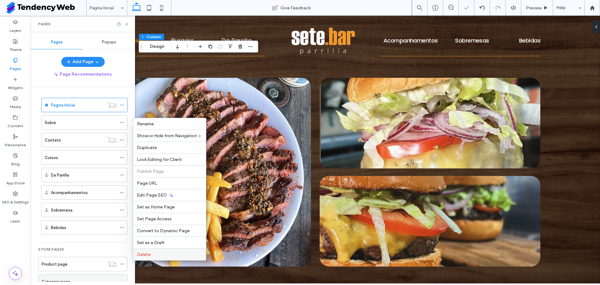
click at [164, 256] on label "Delete" at bounding box center [169, 254] width 65 height 5
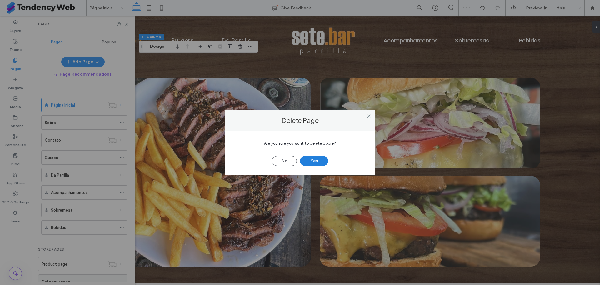
click at [313, 163] on button "Yes" at bounding box center [314, 161] width 28 height 10
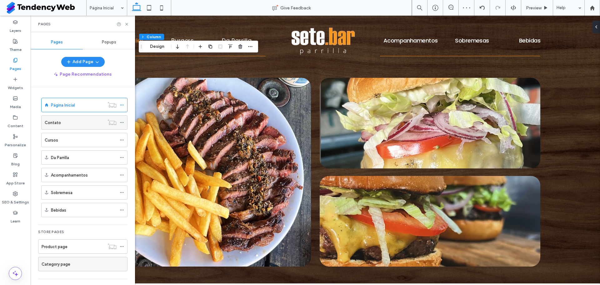
click at [121, 120] on icon at bounding box center [122, 122] width 4 height 4
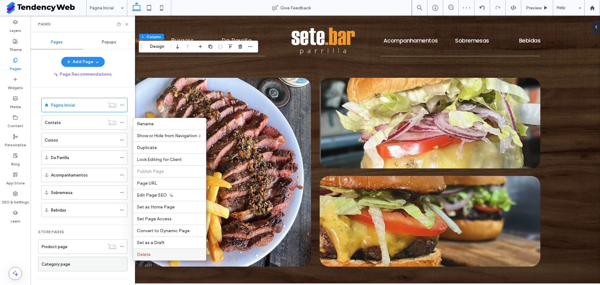
click at [159, 256] on label "Delete" at bounding box center [169, 254] width 65 height 5
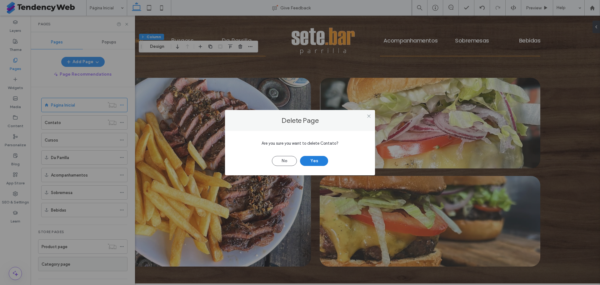
click at [311, 163] on button "Yes" at bounding box center [314, 161] width 28 height 10
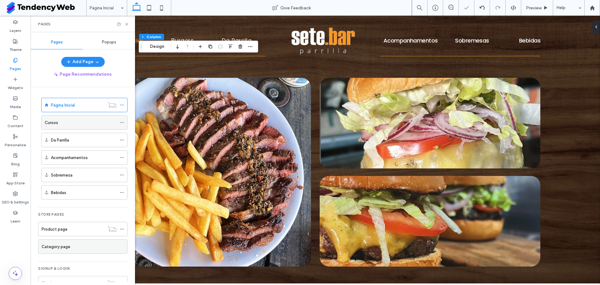
click at [123, 121] on icon at bounding box center [122, 122] width 4 height 4
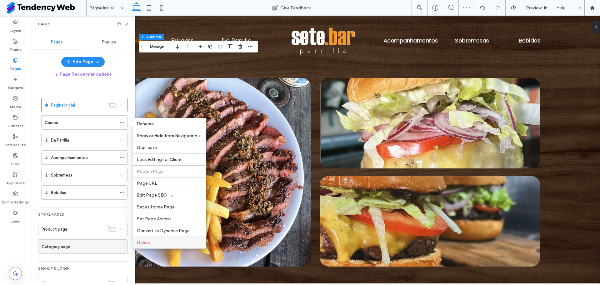
click at [162, 242] on label "Delete" at bounding box center [169, 242] width 65 height 5
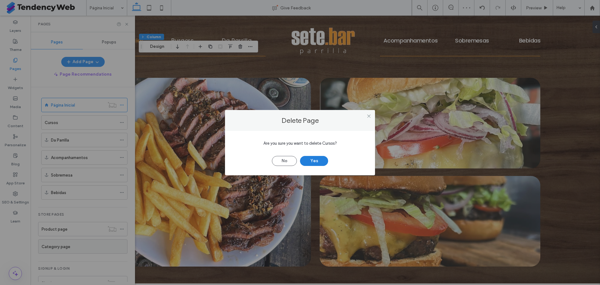
click at [308, 162] on button "Yes" at bounding box center [314, 161] width 28 height 10
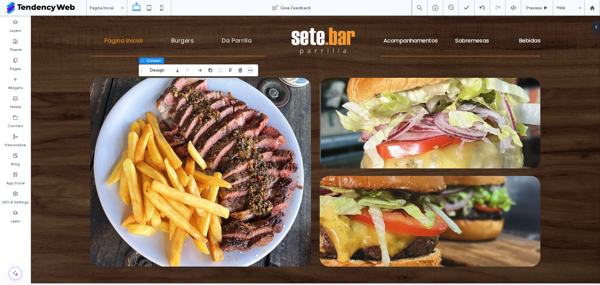
click at [251, 72] on icon "button" at bounding box center [250, 70] width 5 height 5
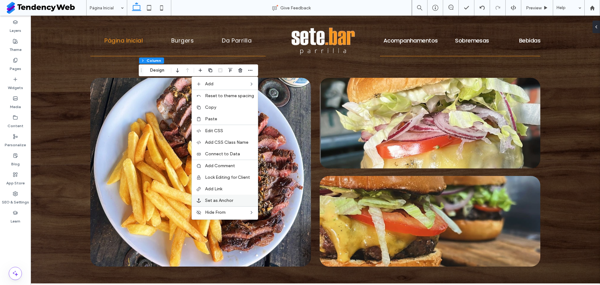
click at [216, 201] on span "Set as Anchor" at bounding box center [219, 200] width 28 height 5
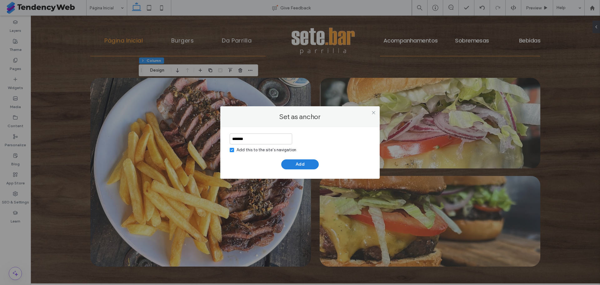
type input "*******"
click at [298, 162] on button "Add" at bounding box center [299, 164] width 37 height 10
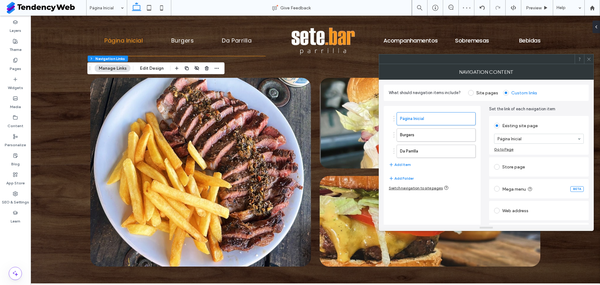
scroll to position [17, 0]
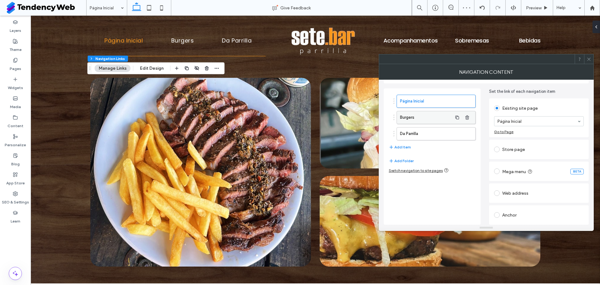
click at [405, 119] on label "Burgers" at bounding box center [426, 117] width 52 height 12
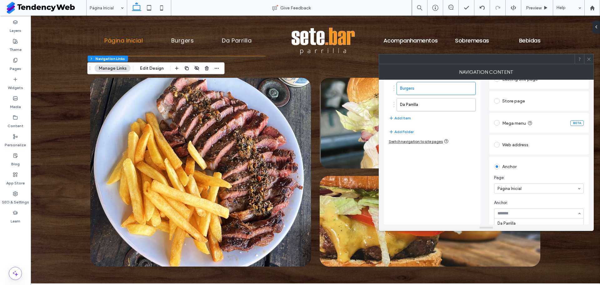
scroll to position [8, 0]
click at [514, 181] on span "Page:" at bounding box center [537, 178] width 87 height 6
click at [583, 61] on div at bounding box center [578, 58] width 9 height 9
click at [590, 58] on use at bounding box center [588, 58] width 3 height 3
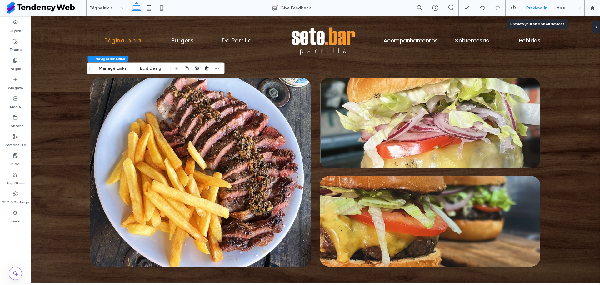
click at [541, 2] on div "Preview" at bounding box center [537, 8] width 32 height 16
click at [528, 10] on span "Preview" at bounding box center [534, 7] width 16 height 5
